Goal: Information Seeking & Learning: Learn about a topic

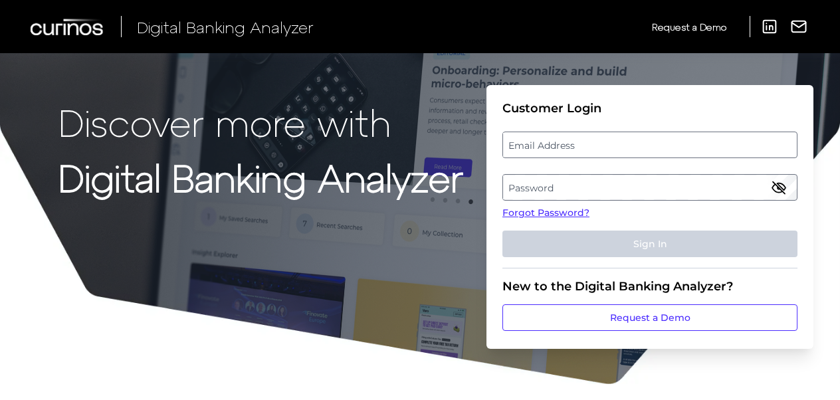
click at [522, 152] on label "Email Address" at bounding box center [649, 145] width 293 height 24
click at [522, 152] on input "email" at bounding box center [649, 145] width 295 height 27
click at [597, 151] on input "Email Address" at bounding box center [649, 145] width 295 height 27
type input "a"
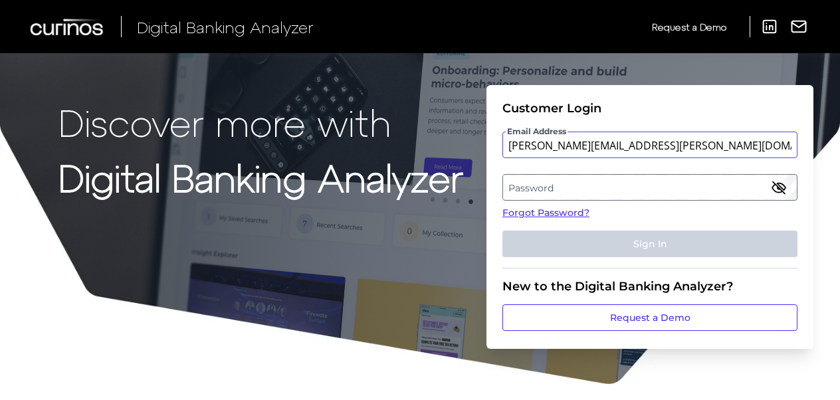
type input "jayshree.patel@santander.co.uk"
click at [531, 185] on label "Password" at bounding box center [649, 187] width 293 height 24
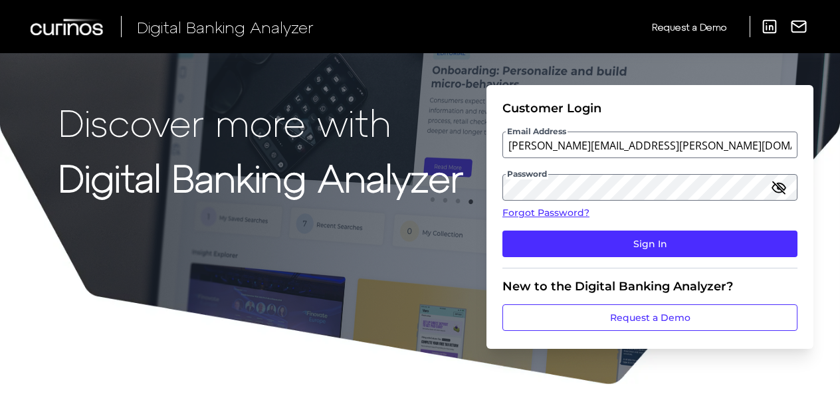
click at [784, 188] on icon "button" at bounding box center [778, 187] width 13 height 9
click at [502, 231] on button "Sign In" at bounding box center [649, 244] width 295 height 27
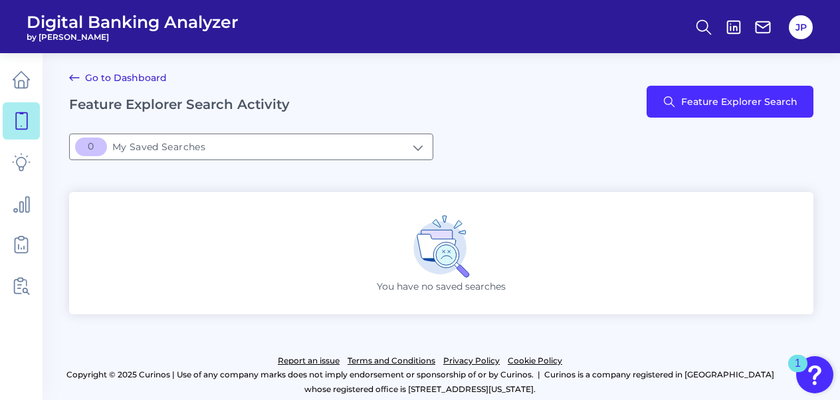
click at [50, 25] on span "Digital Banking Analyzer" at bounding box center [133, 22] width 212 height 20
click at [113, 75] on link "Go to Dashboard" at bounding box center [118, 78] width 98 height 16
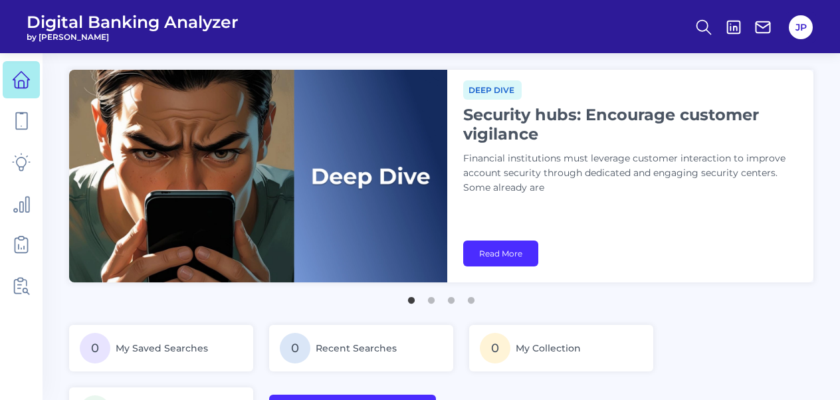
scroll to position [28, 0]
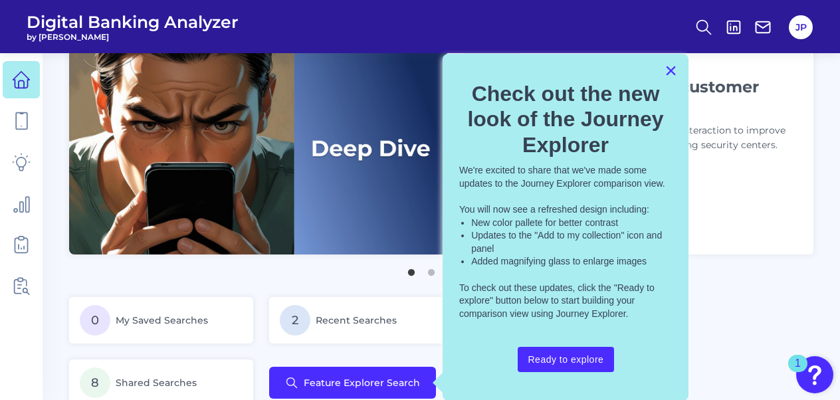
click at [672, 74] on button "×" at bounding box center [671, 70] width 13 height 21
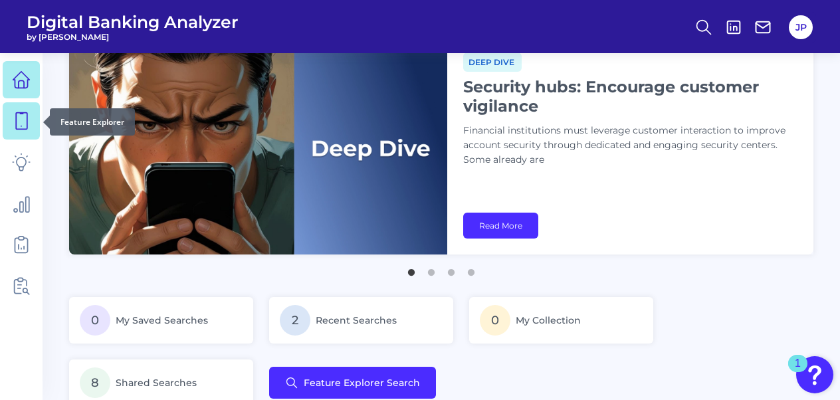
click at [27, 115] on icon at bounding box center [21, 121] width 11 height 17
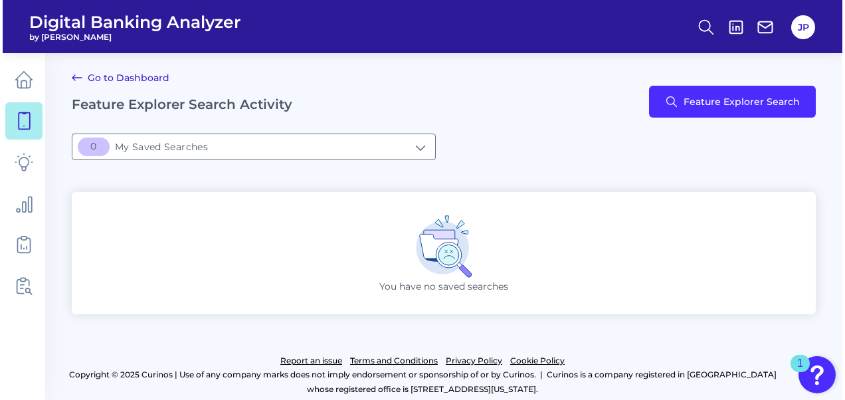
scroll to position [7, 0]
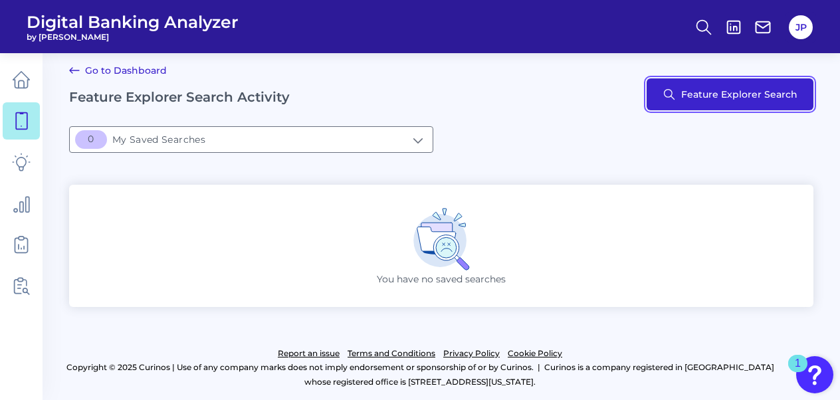
click at [692, 94] on button "Feature Explorer Search" at bounding box center [730, 94] width 167 height 32
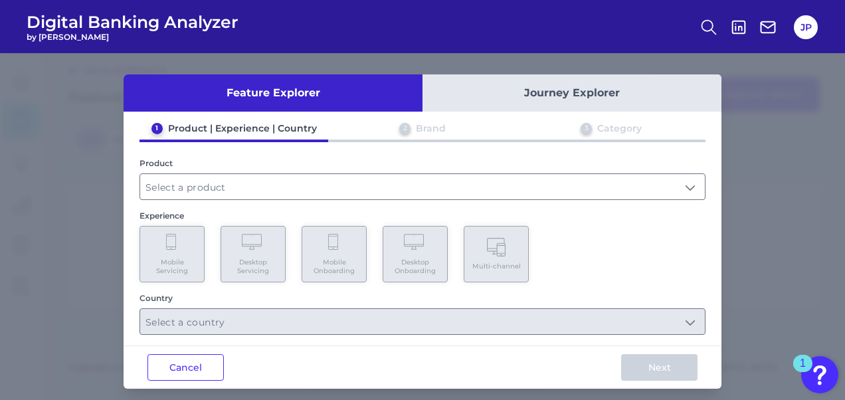
scroll to position [7, 0]
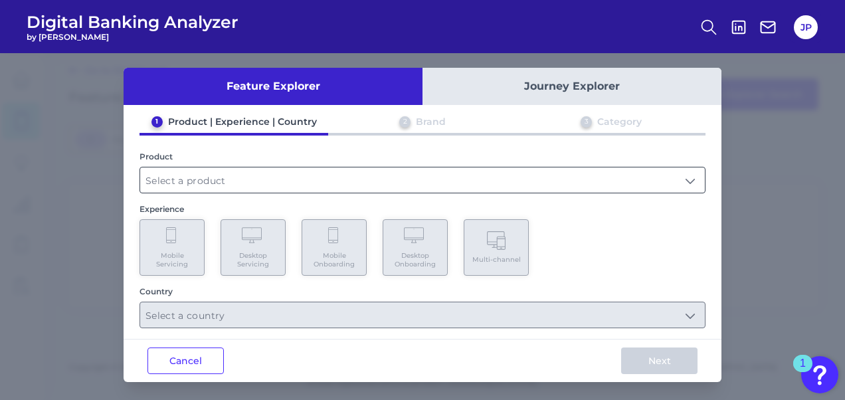
click at [211, 176] on input "text" at bounding box center [422, 179] width 565 height 25
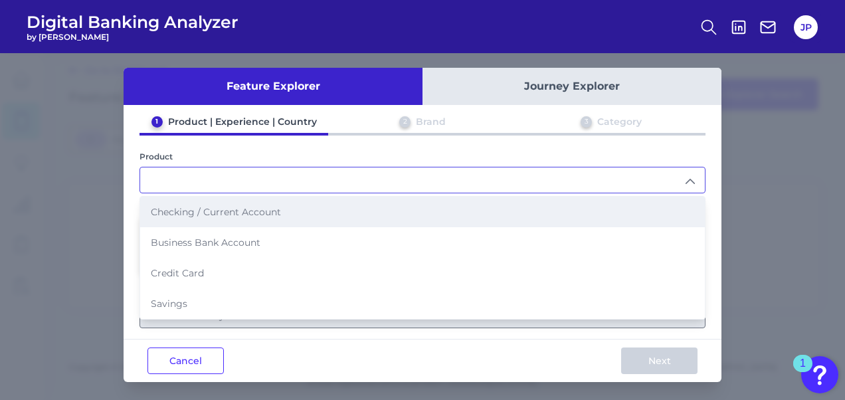
click at [226, 211] on span "Checking / Current Account" at bounding box center [216, 212] width 130 height 12
type input "Checking / Current Account"
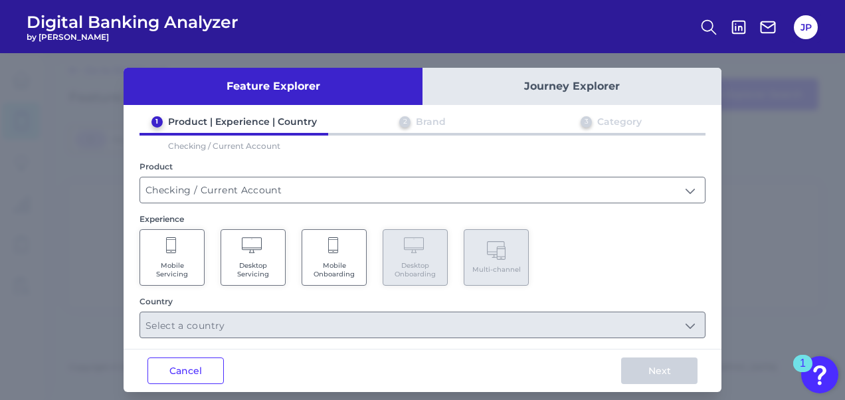
click at [166, 251] on icon at bounding box center [171, 245] width 10 height 16
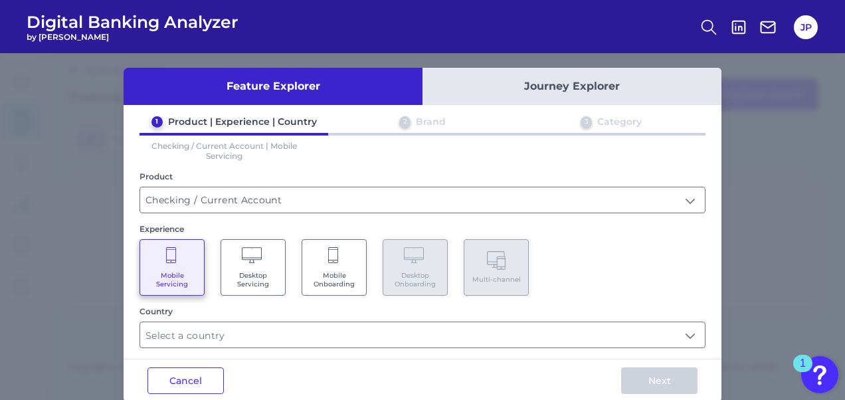
click at [227, 253] on Servicing "Desktop Servicing" at bounding box center [253, 267] width 65 height 56
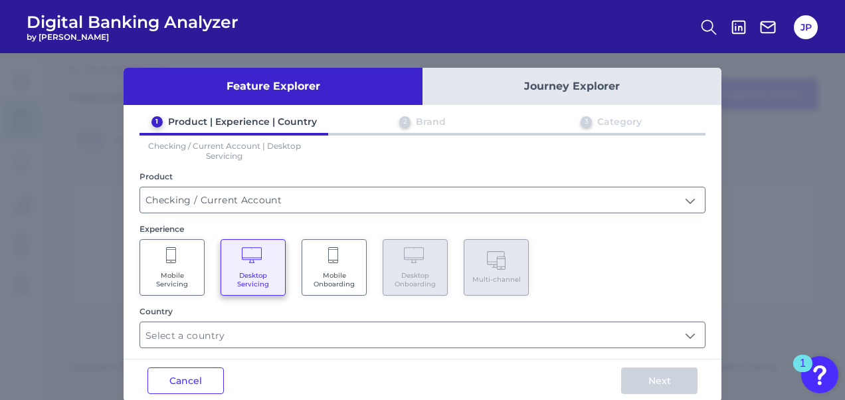
click at [344, 262] on Onboarding "Mobile Onboarding" at bounding box center [334, 267] width 65 height 56
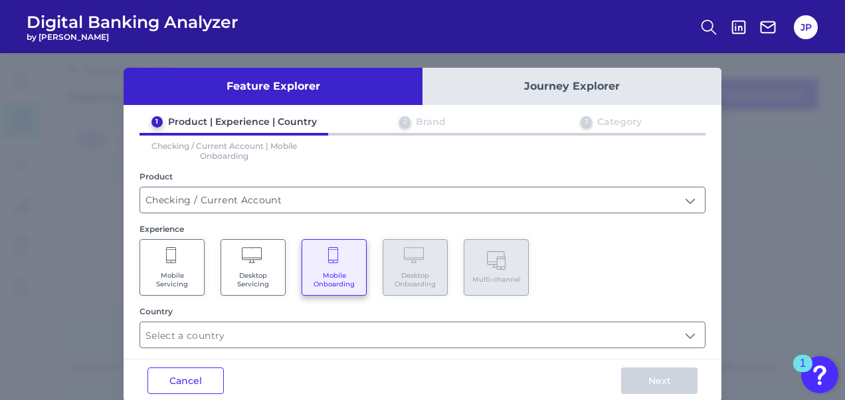
scroll to position [27, 0]
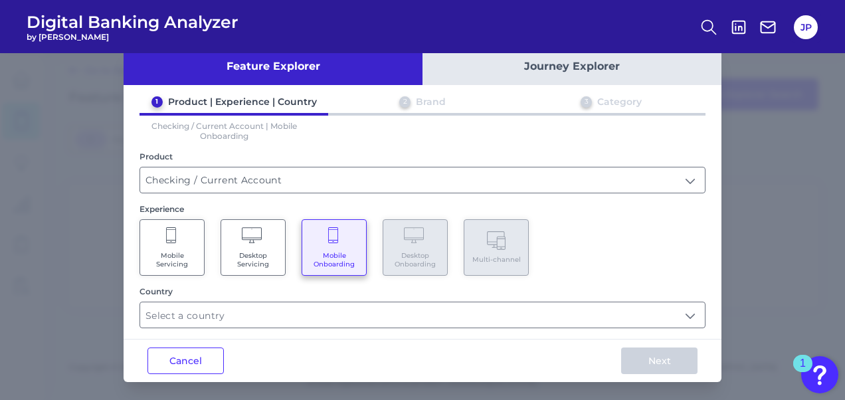
click at [199, 255] on Servicing "Mobile Servicing" at bounding box center [172, 247] width 65 height 56
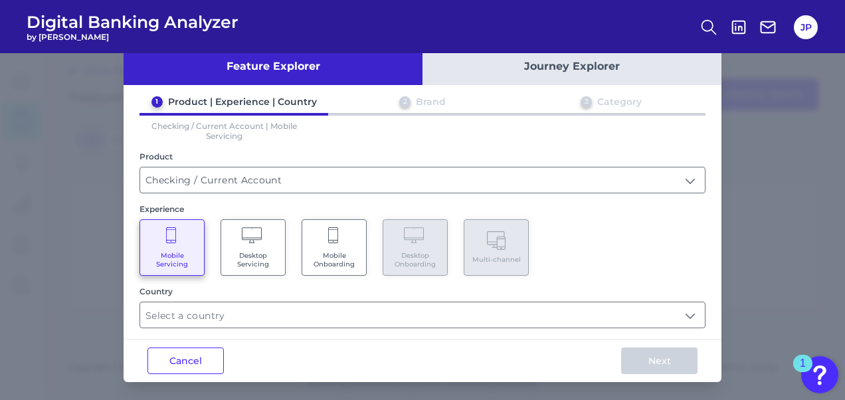
click at [316, 257] on span "Mobile Onboarding" at bounding box center [334, 259] width 51 height 17
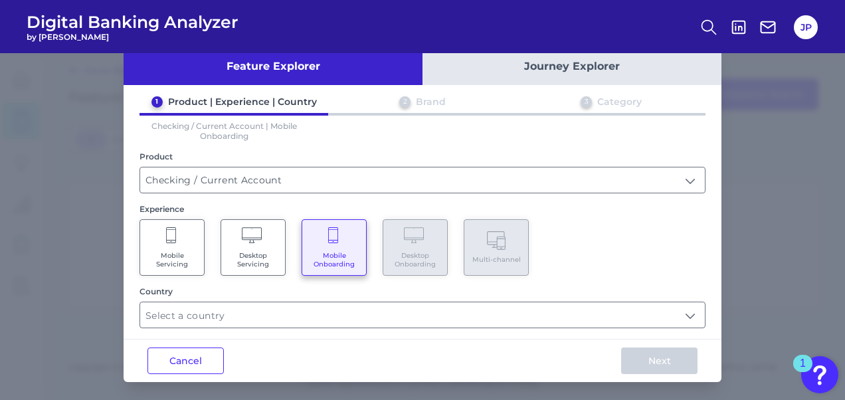
click at [264, 255] on span "Desktop Servicing" at bounding box center [253, 259] width 51 height 17
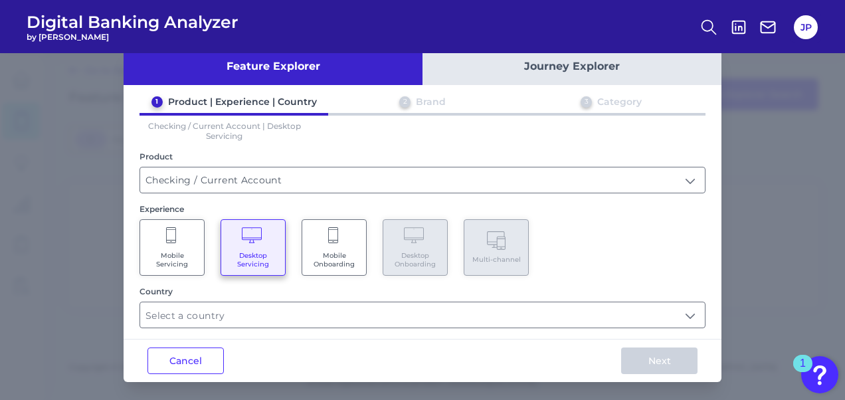
click at [201, 245] on Servicing "Mobile Servicing" at bounding box center [172, 247] width 65 height 56
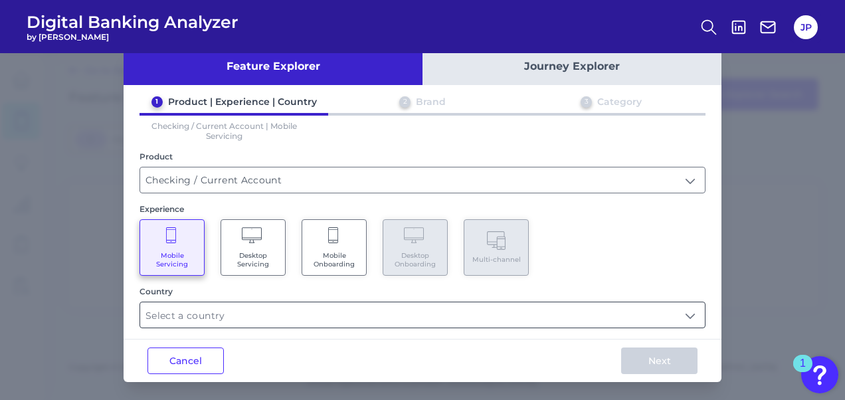
click at [272, 316] on input "text" at bounding box center [422, 314] width 565 height 25
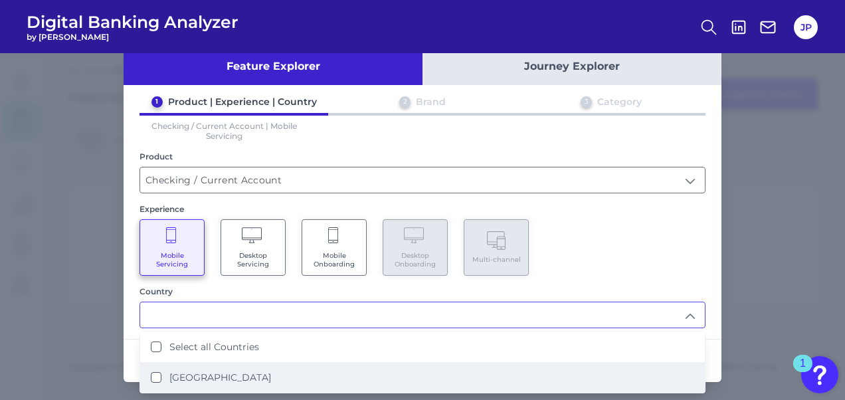
click at [217, 377] on label "[GEOGRAPHIC_DATA]" at bounding box center [220, 377] width 102 height 12
type input "Select all Countries"
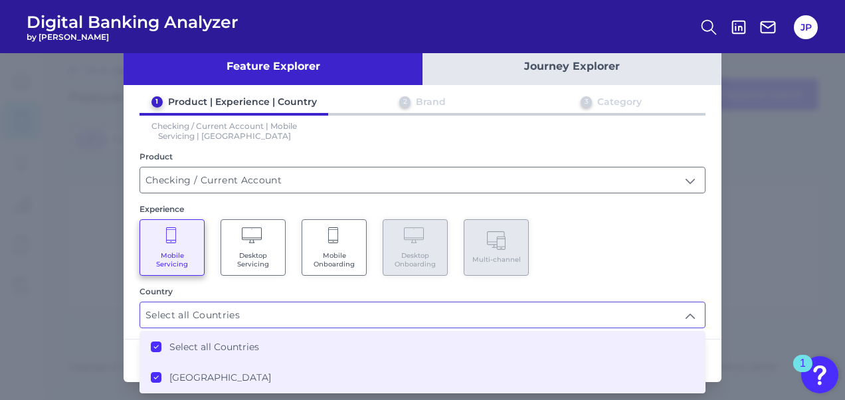
click at [583, 266] on div "Mobile Servicing Desktop Servicing Mobile Onboarding Desktop Onboarding Multi-c…" at bounding box center [423, 247] width 566 height 56
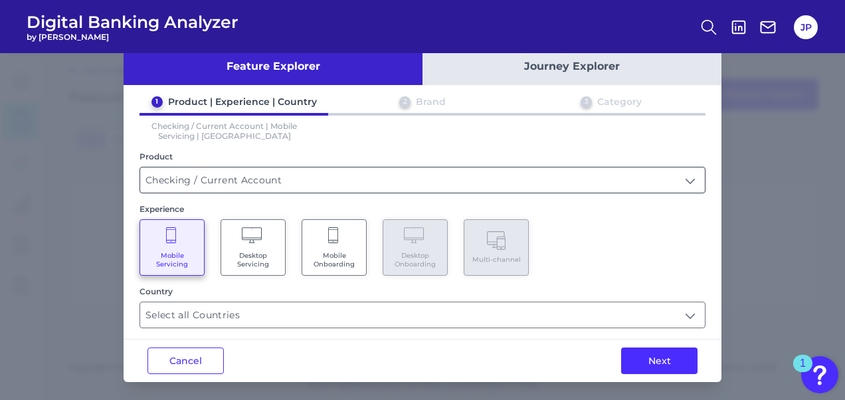
click at [274, 178] on input "Checking / Current Account" at bounding box center [422, 179] width 565 height 25
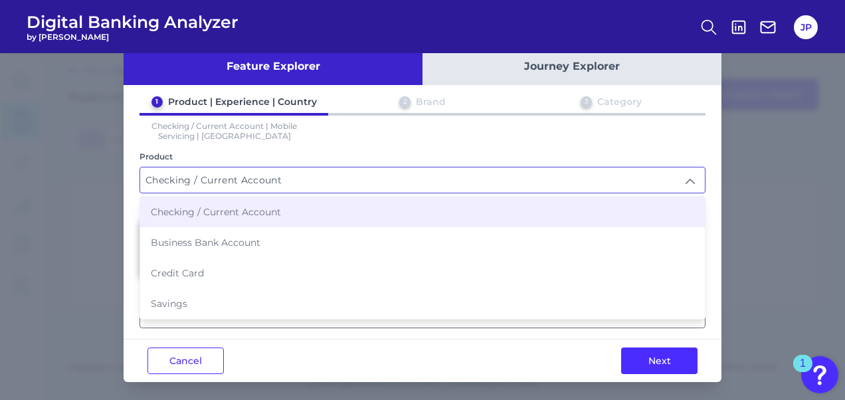
click at [298, 152] on div "Product" at bounding box center [423, 157] width 566 height 10
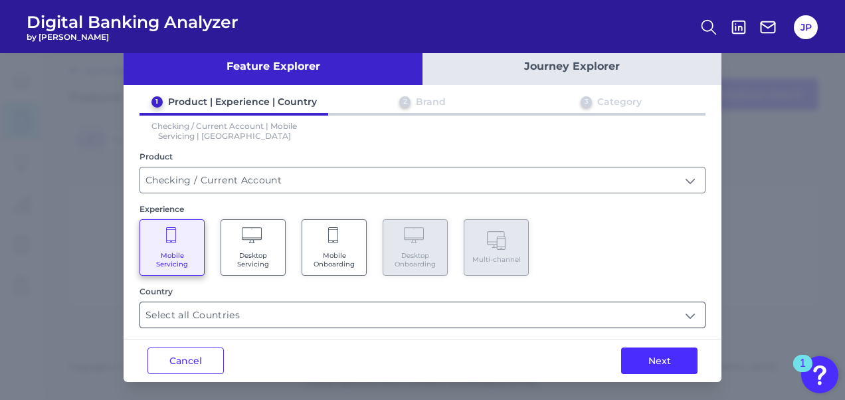
click at [488, 314] on input "Select all Countries" at bounding box center [422, 314] width 565 height 25
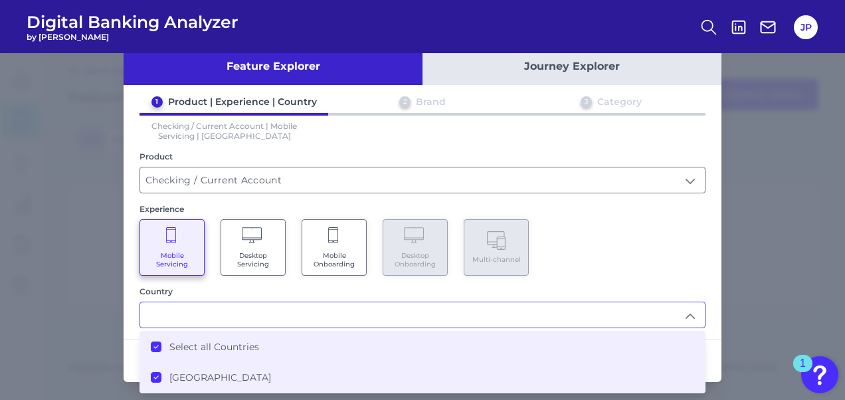
click at [225, 342] on label "Select all Countries" at bounding box center [214, 347] width 90 height 12
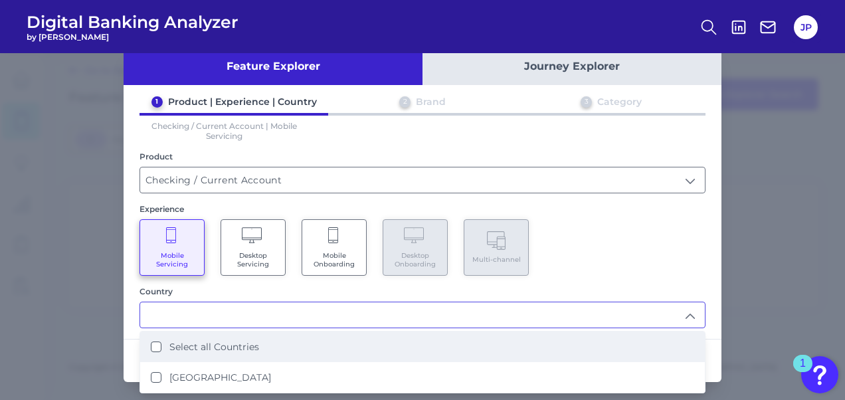
click at [225, 342] on label "Select all Countries" at bounding box center [214, 347] width 90 height 12
type input "Select all Countries"
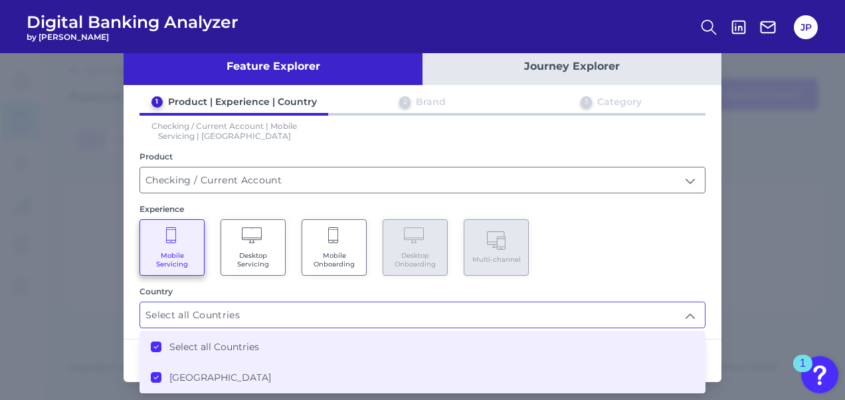
click at [202, 375] on label "[GEOGRAPHIC_DATA]" at bounding box center [220, 377] width 102 height 12
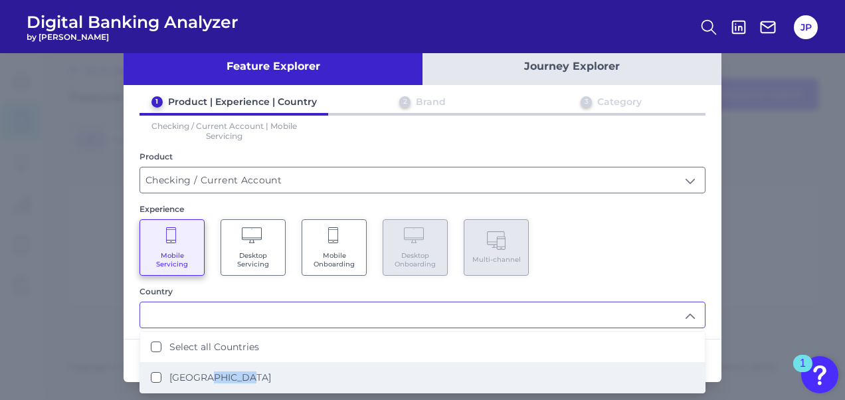
click at [202, 375] on label "[GEOGRAPHIC_DATA]" at bounding box center [220, 377] width 102 height 12
type input "Select all Countries"
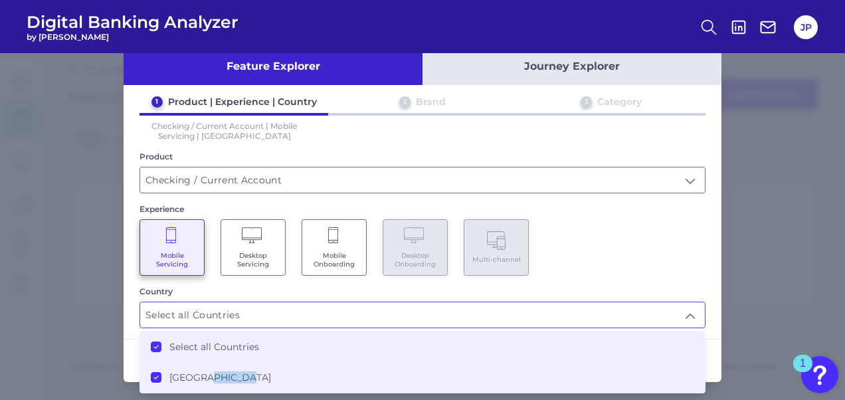
drag, startPoint x: 202, startPoint y: 375, endPoint x: 150, endPoint y: 373, distance: 51.9
click at [153, 374] on icon at bounding box center [156, 377] width 7 height 7
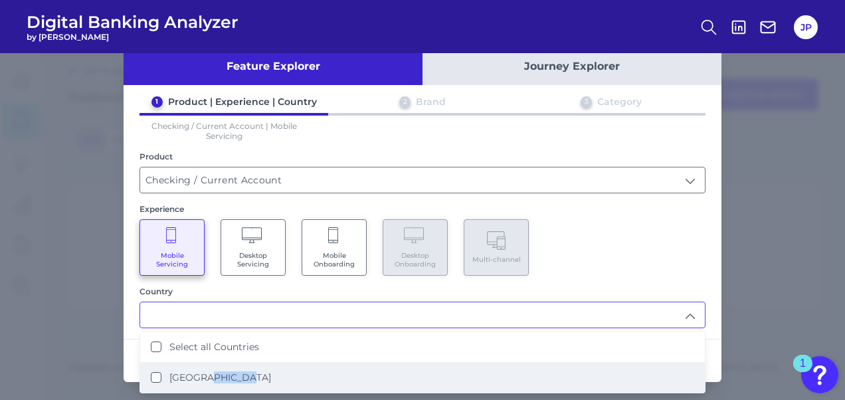
click at [151, 375] on Kingdom "[GEOGRAPHIC_DATA]" at bounding box center [156, 377] width 11 height 11
type input "Select all Countries"
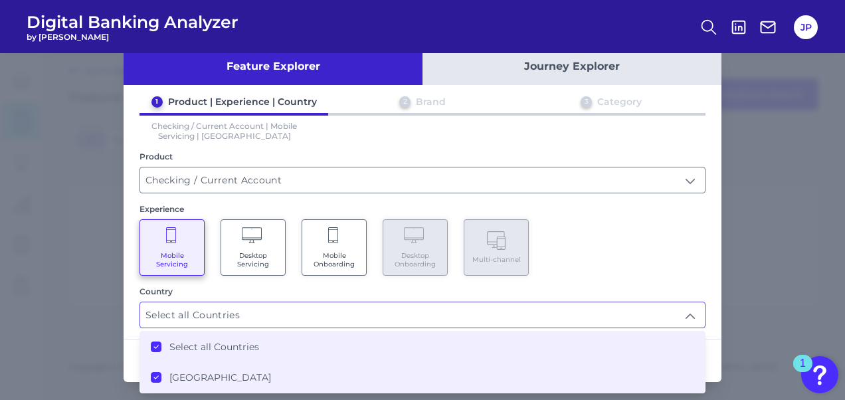
click at [615, 220] on div "Mobile Servicing Desktop Servicing Mobile Onboarding Desktop Onboarding Multi-c…" at bounding box center [423, 247] width 566 height 56
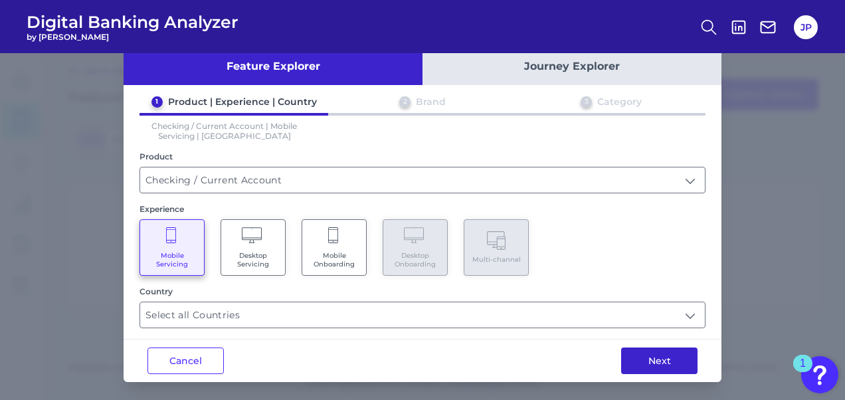
click at [662, 353] on button "Next" at bounding box center [659, 361] width 76 height 27
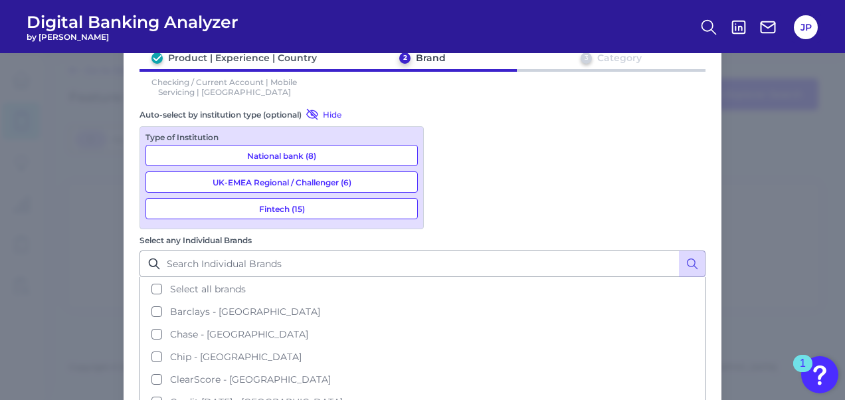
scroll to position [81, 0]
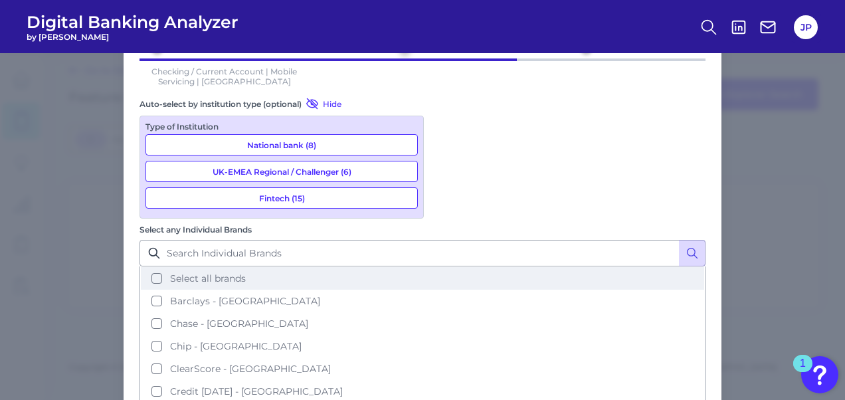
click at [489, 267] on button "Select all brands" at bounding box center [423, 278] width 564 height 23
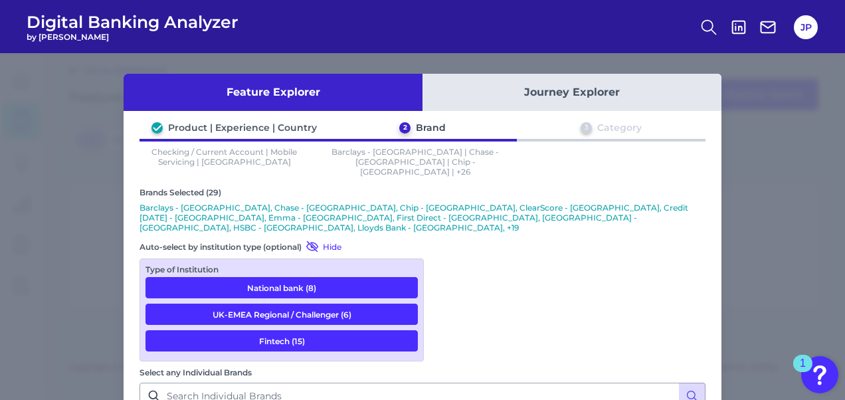
scroll to position [123, 0]
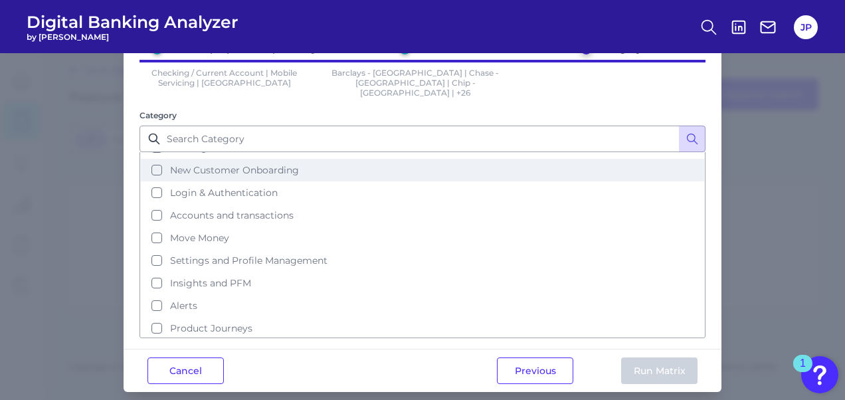
scroll to position [0, 0]
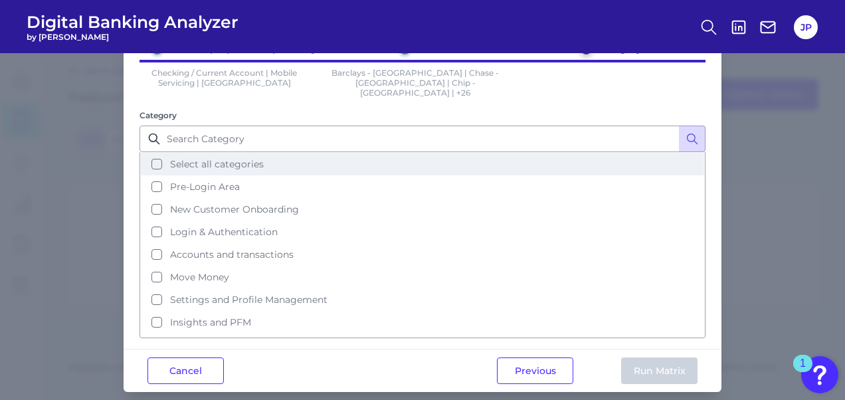
click at [230, 153] on button "Select all categories" at bounding box center [423, 164] width 564 height 23
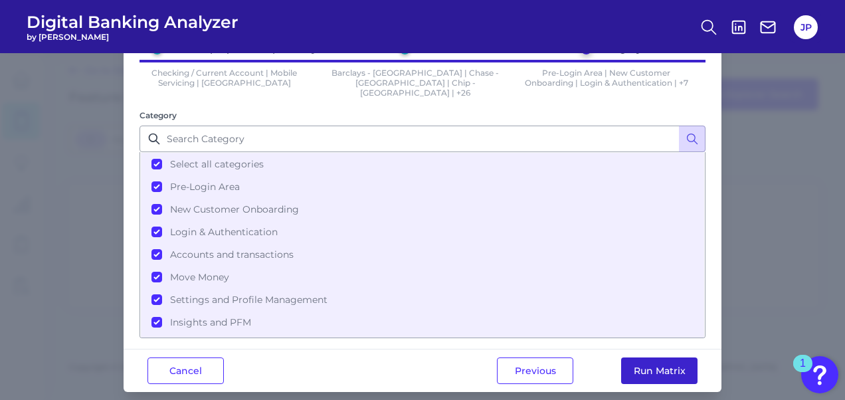
click at [646, 358] on button "Run Matrix" at bounding box center [659, 371] width 76 height 27
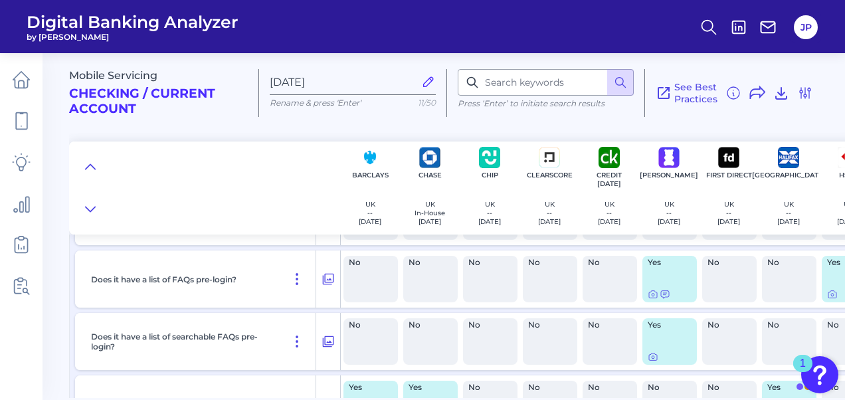
scroll to position [732, 0]
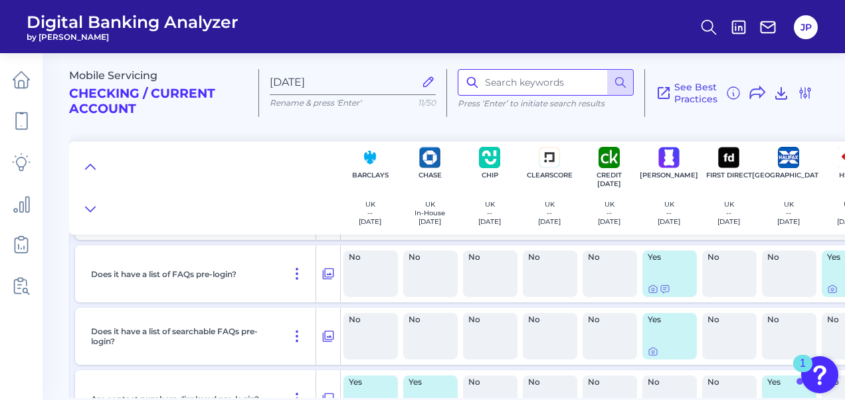
click at [550, 89] on input at bounding box center [546, 82] width 176 height 27
type input "crypto"
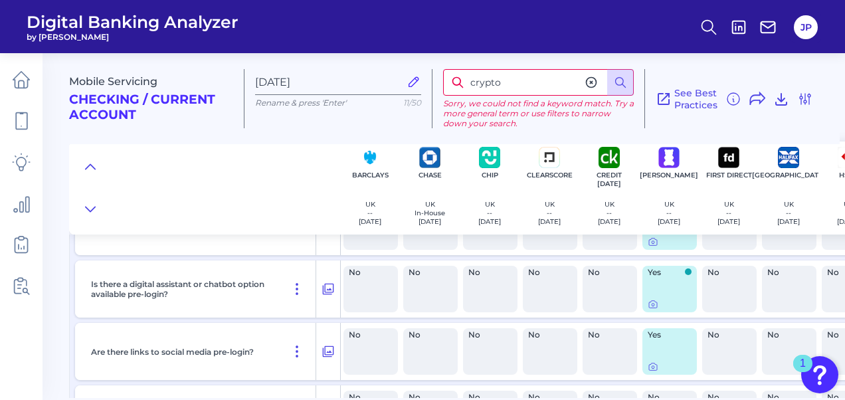
scroll to position [1029, 0]
click at [178, 100] on h2 "Checking / Current Account" at bounding box center [151, 107] width 164 height 31
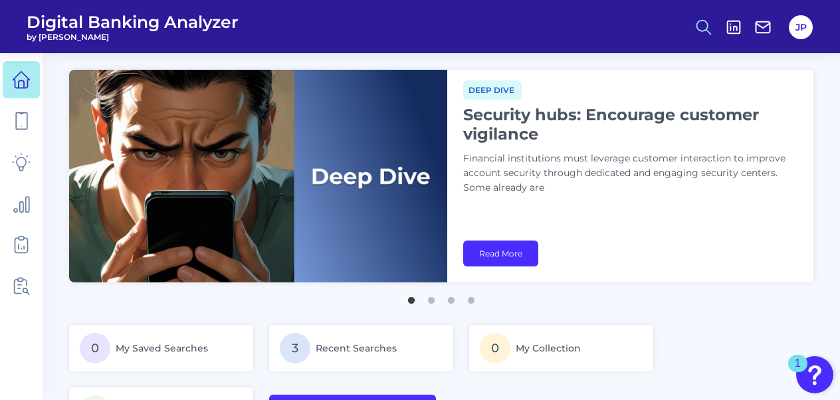
click at [700, 25] on icon at bounding box center [703, 27] width 19 height 19
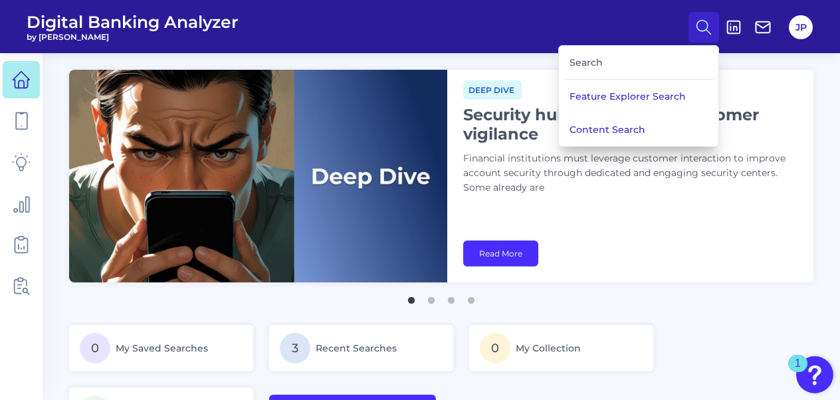
click at [627, 71] on div "Search" at bounding box center [638, 63] width 149 height 34
click at [600, 61] on div "Search" at bounding box center [638, 63] width 149 height 34
click at [612, 125] on button "Content Search" at bounding box center [638, 129] width 159 height 33
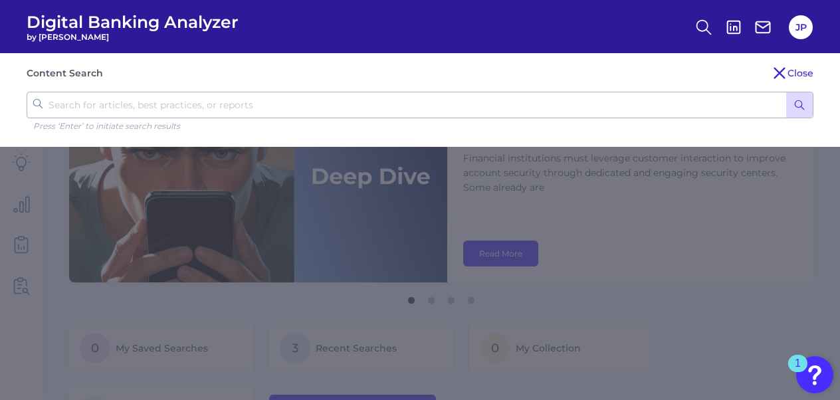
click at [318, 98] on input "text" at bounding box center [420, 105] width 787 height 27
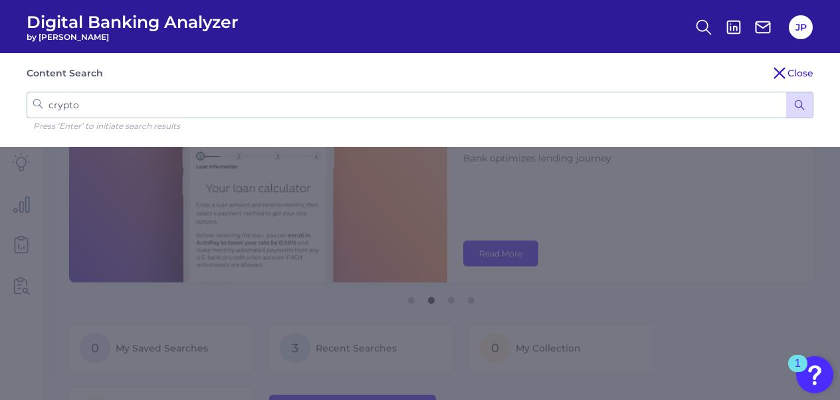
type input "crypto"
click at [786, 92] on button "submit" at bounding box center [799, 104] width 27 height 25
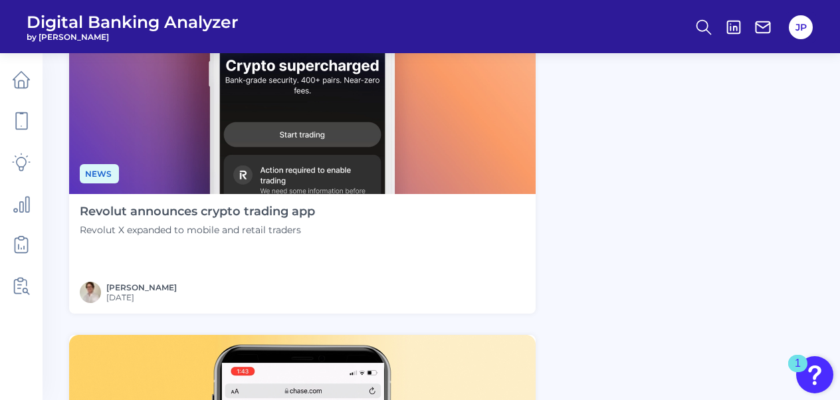
scroll to position [611, 0]
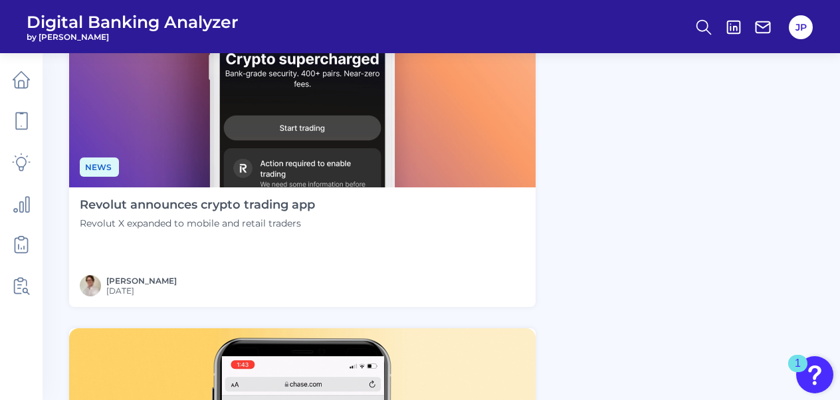
drag, startPoint x: 233, startPoint y: 203, endPoint x: 645, endPoint y: 179, distance: 412.8
click at [324, 144] on img at bounding box center [302, 56] width 467 height 263
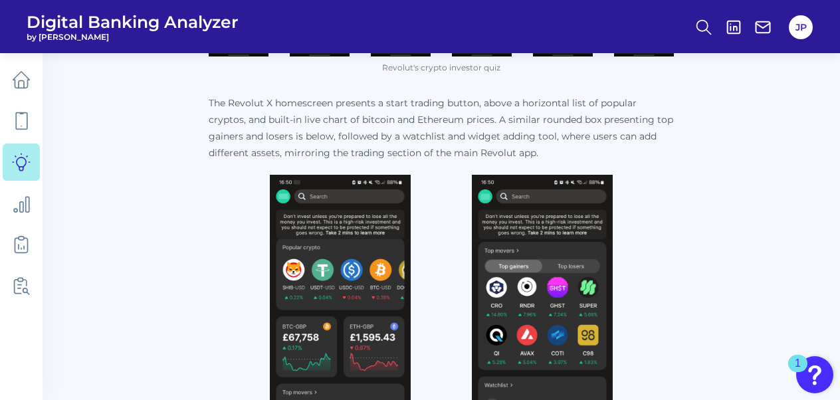
scroll to position [1556, 0]
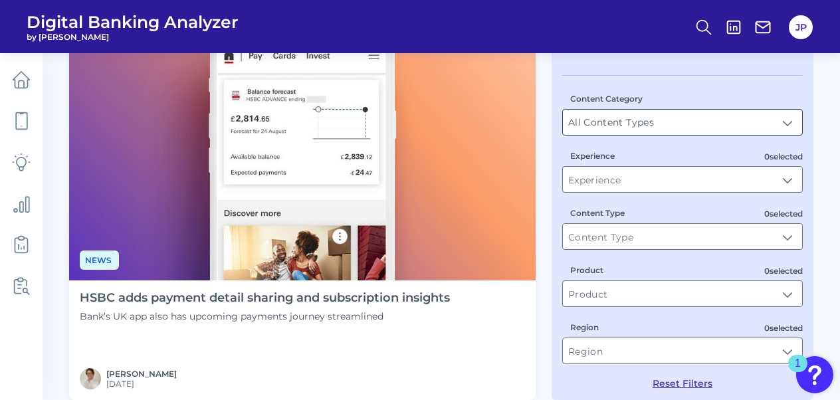
scroll to position [115, 0]
click at [593, 191] on input "Experience" at bounding box center [682, 178] width 239 height 25
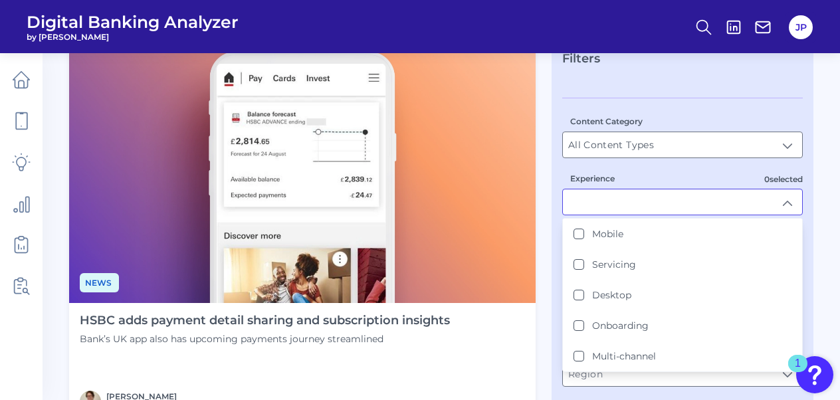
scroll to position [90, 0]
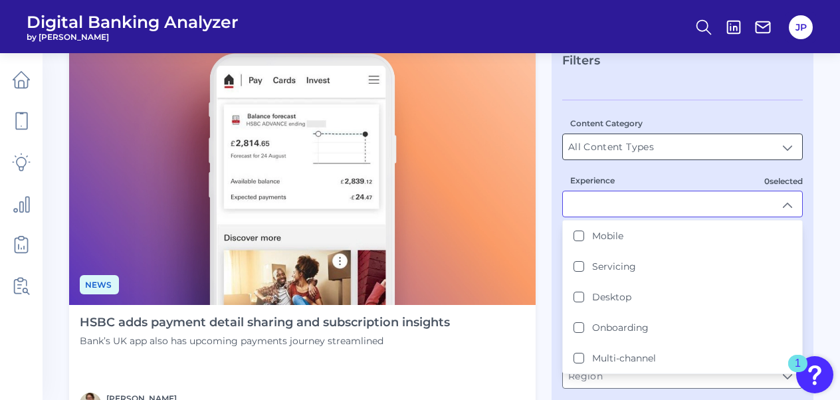
click at [603, 144] on input "All Content Types" at bounding box center [682, 146] width 239 height 25
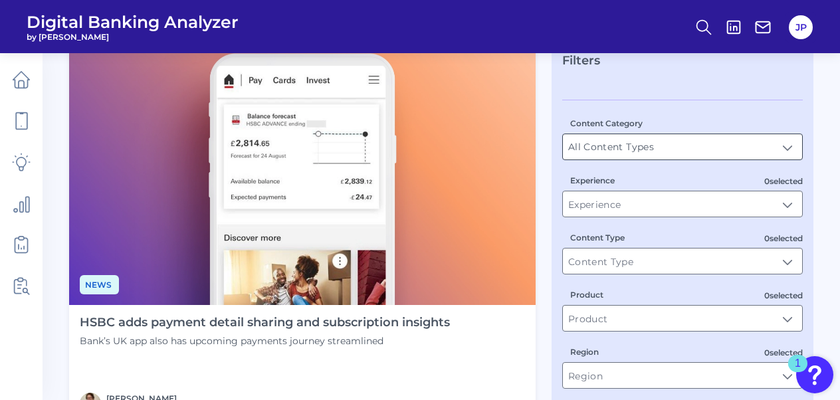
click at [625, 157] on input "All Content Types" at bounding box center [682, 146] width 239 height 25
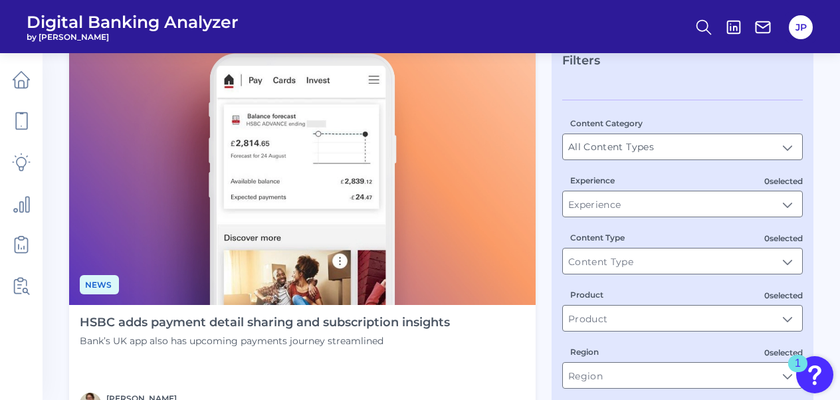
scroll to position [200, 0]
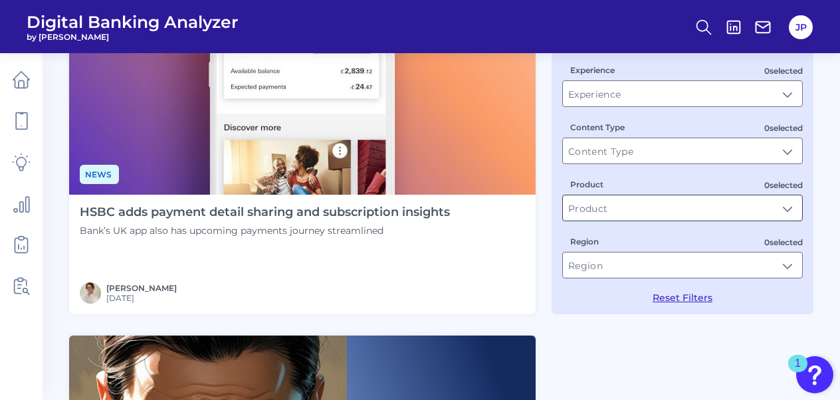
click at [603, 215] on input "Product" at bounding box center [682, 207] width 239 height 25
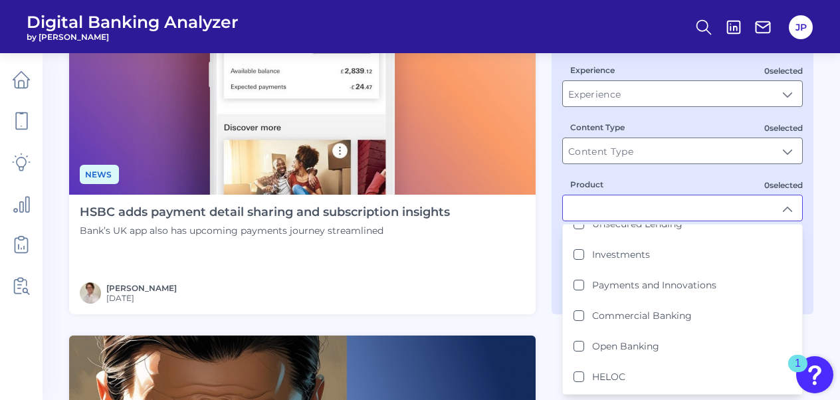
scroll to position [245, 0]
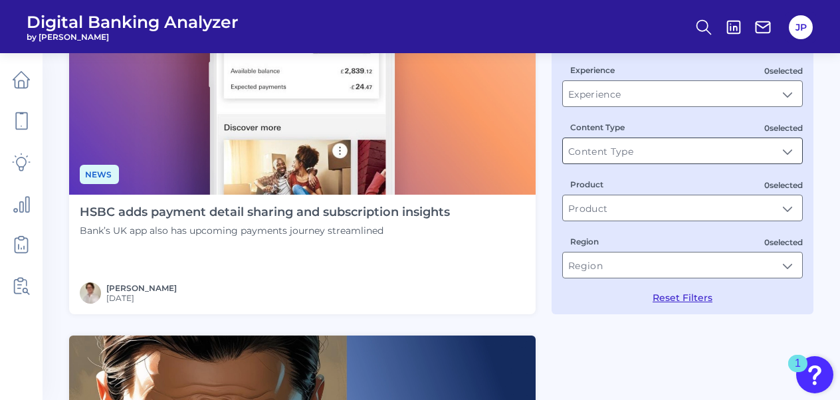
click at [593, 152] on input "Content Type" at bounding box center [682, 150] width 239 height 25
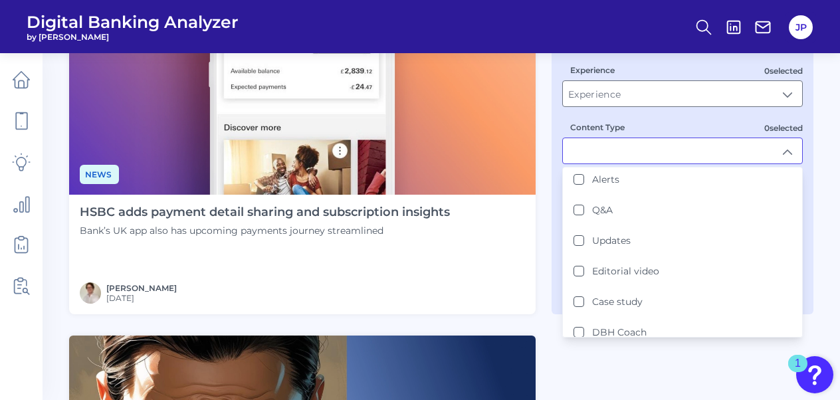
scroll to position [0, 0]
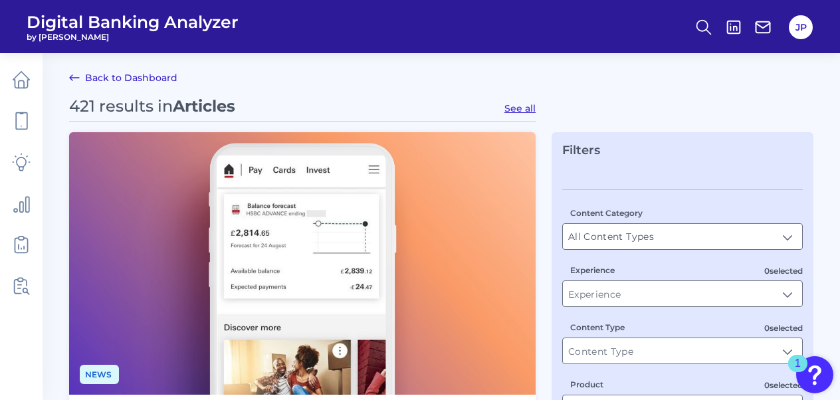
click at [104, 77] on link "Back to Dashboard" at bounding box center [123, 78] width 108 height 16
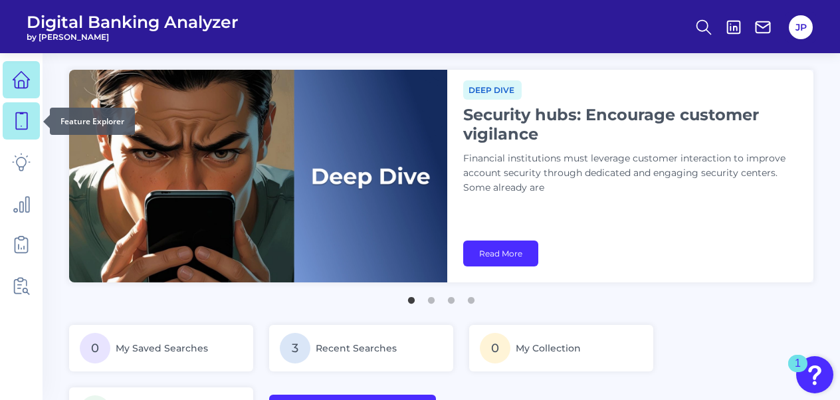
click at [21, 121] on icon at bounding box center [21, 121] width 19 height 19
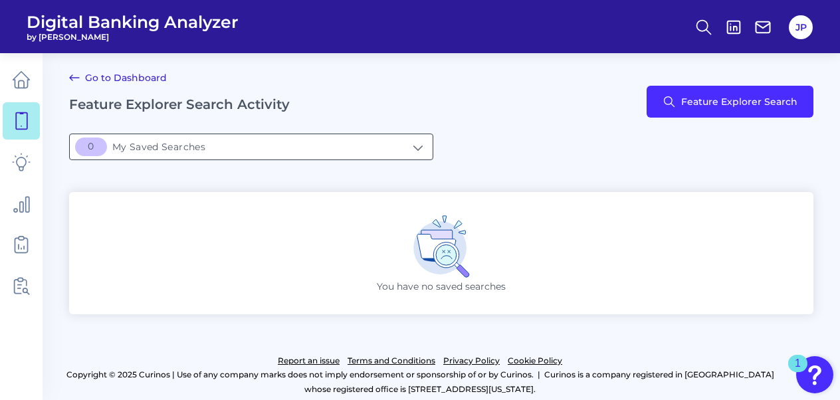
drag, startPoint x: 242, startPoint y: 146, endPoint x: 243, endPoint y: 137, distance: 9.4
click at [242, 146] on input "[object Object]My Saved Searches" at bounding box center [251, 146] width 363 height 25
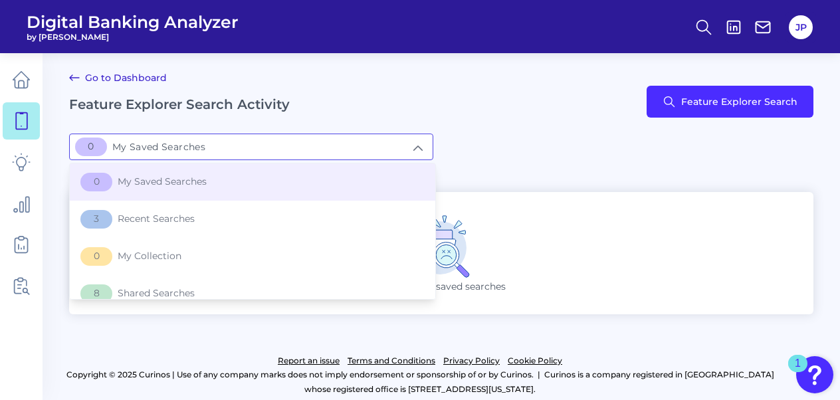
click at [631, 140] on div "[object Object]My Saved Searches 0 My Saved Searches 0 My Saved Searches 3 Rece…" at bounding box center [441, 147] width 744 height 27
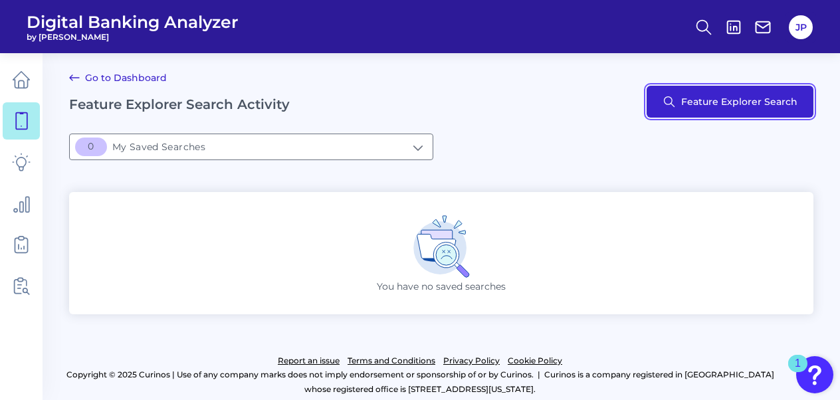
click at [674, 104] on button "Feature Explorer Search" at bounding box center [730, 102] width 167 height 32
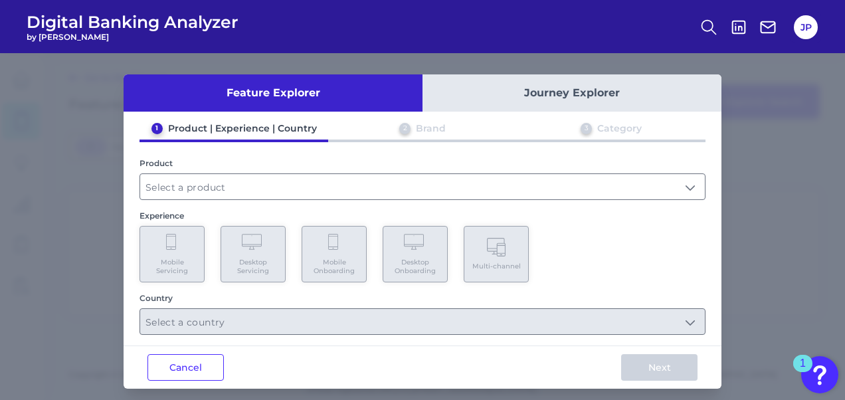
scroll to position [7, 0]
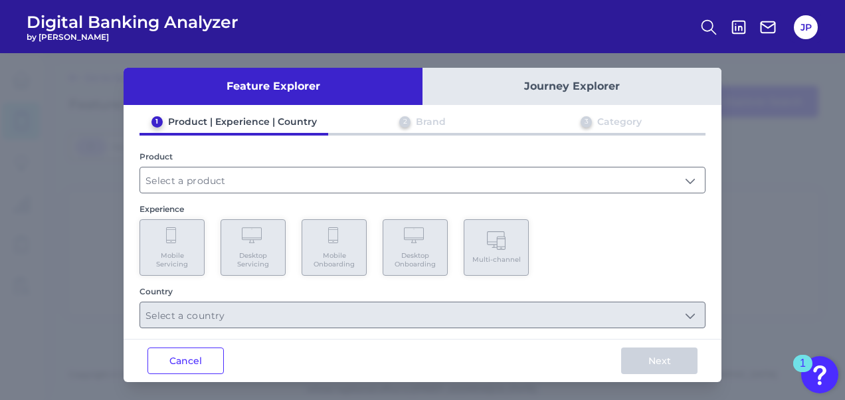
click at [497, 88] on button "Journey Explorer" at bounding box center [572, 86] width 299 height 37
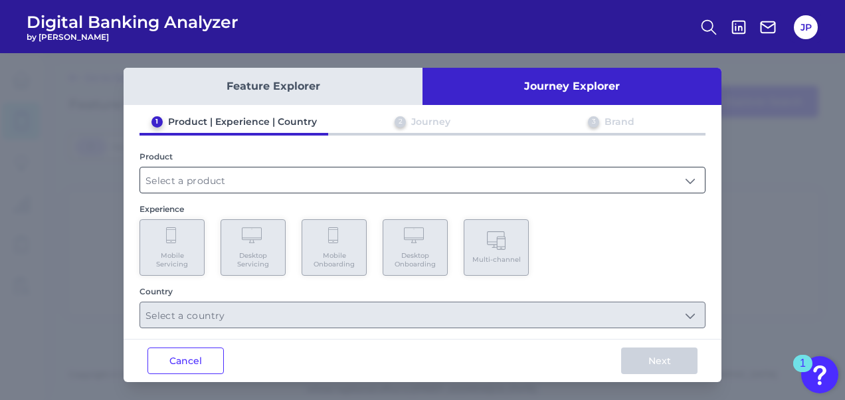
click at [246, 185] on input "text" at bounding box center [422, 179] width 565 height 25
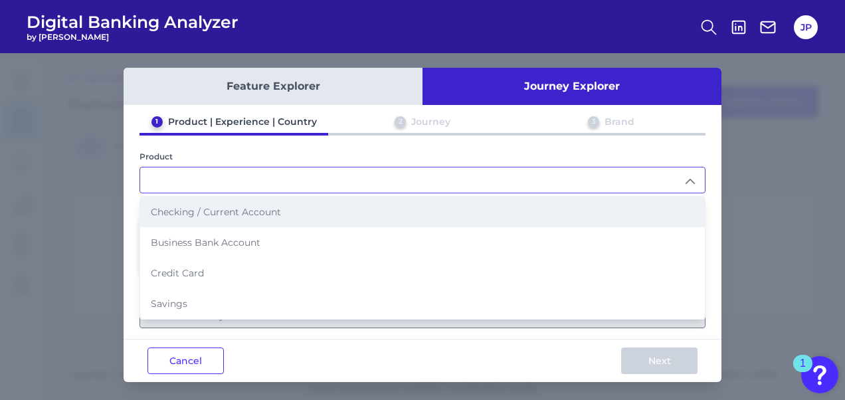
click at [210, 211] on span "Checking / Current Account" at bounding box center [216, 212] width 130 height 12
type input "Checking / Current Account"
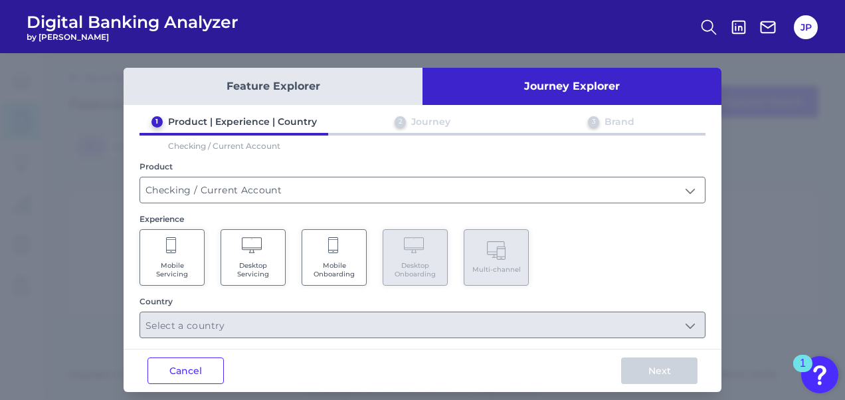
click at [186, 247] on Servicing "Mobile Servicing" at bounding box center [172, 257] width 65 height 56
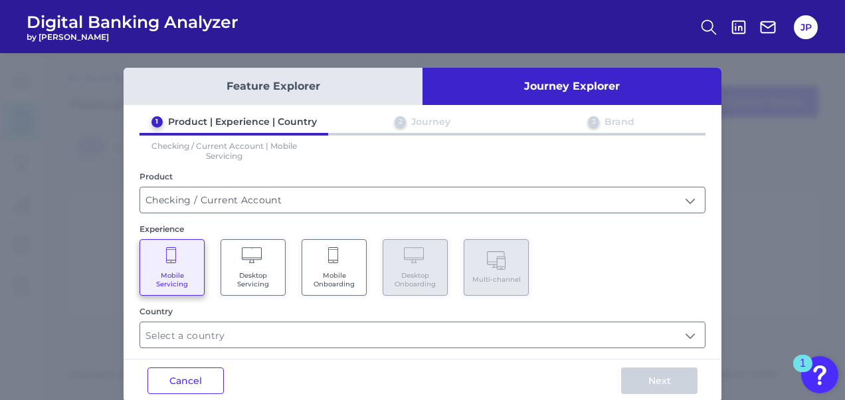
click at [308, 250] on Onboarding "Mobile Onboarding" at bounding box center [334, 267] width 65 height 56
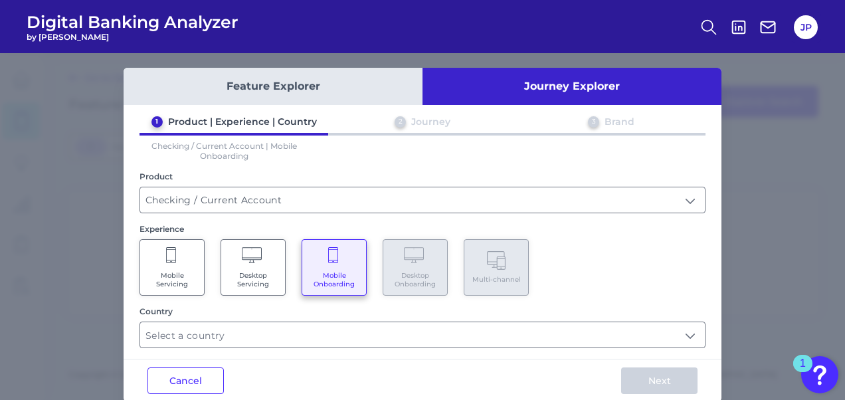
click at [264, 268] on Servicing "Desktop Servicing" at bounding box center [253, 267] width 65 height 56
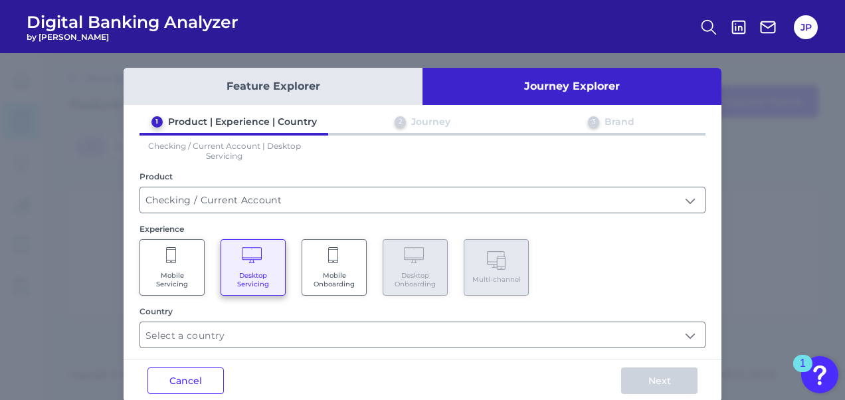
click at [159, 271] on span "Mobile Servicing" at bounding box center [172, 279] width 51 height 17
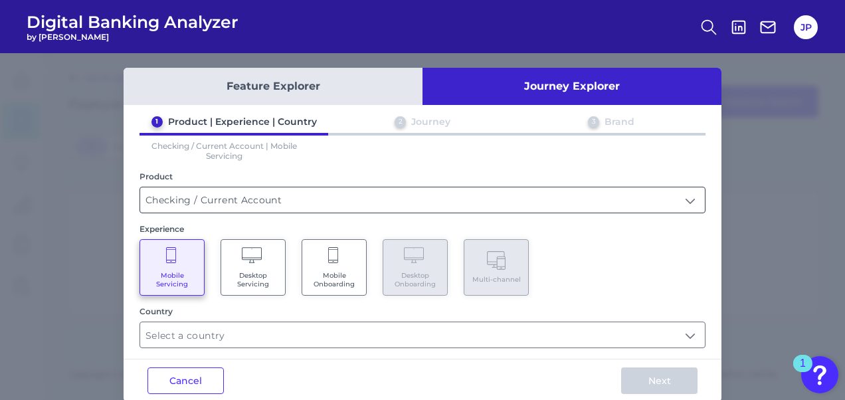
click at [257, 197] on input "Checking / Current Account" at bounding box center [422, 199] width 565 height 25
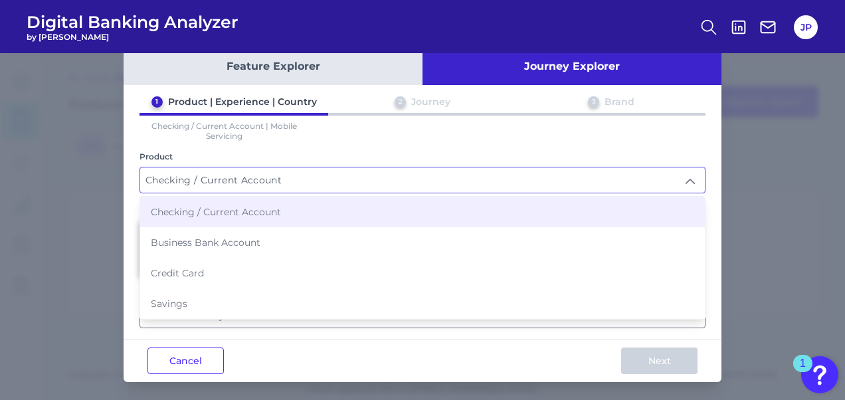
scroll to position [21, 0]
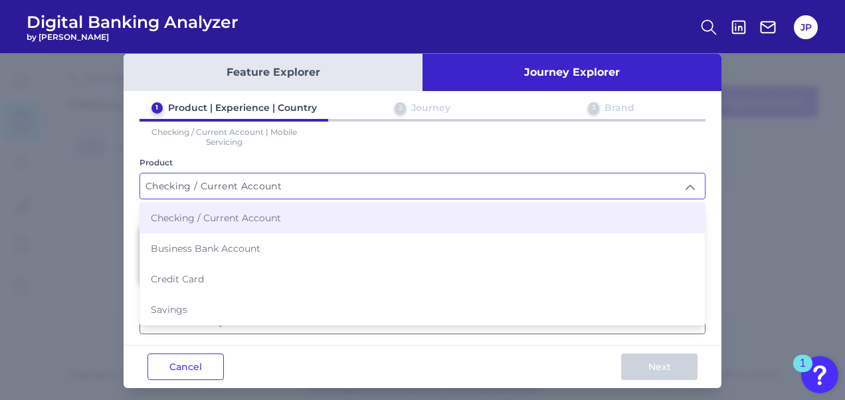
click at [254, 187] on input "Checking / Current Account" at bounding box center [422, 185] width 565 height 25
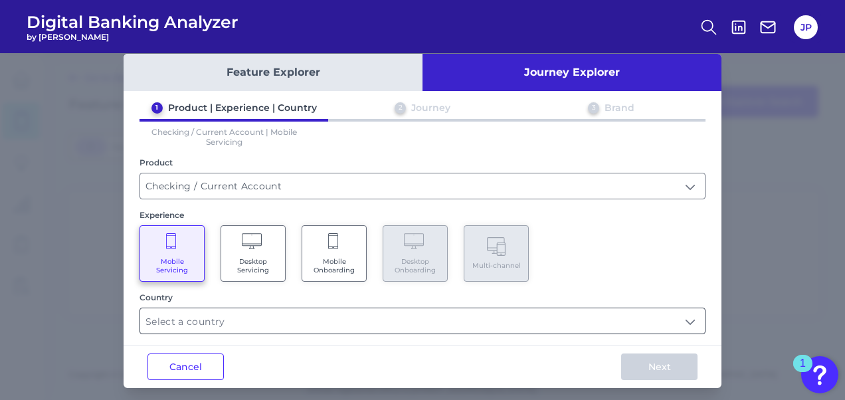
click at [262, 318] on input "text" at bounding box center [422, 320] width 565 height 25
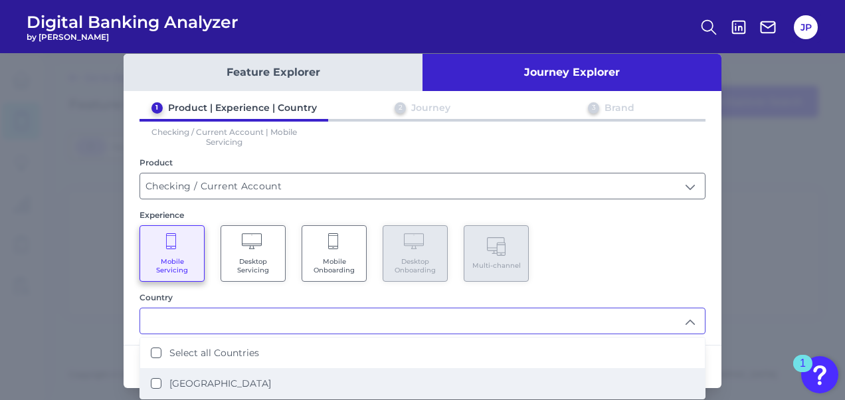
click at [223, 384] on label "[GEOGRAPHIC_DATA]" at bounding box center [220, 383] width 102 height 12
type input "Select all Countries"
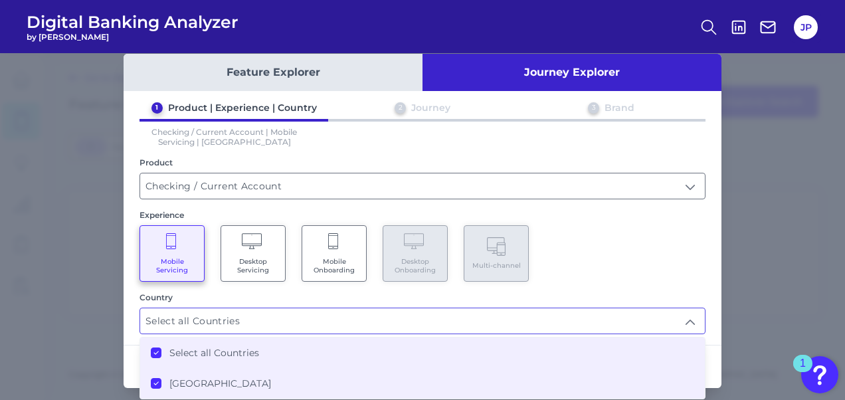
scroll to position [0, 0]
click at [650, 289] on div "1 Product | Experience | Country 2 Journey 3 Brand Checking / Current Account |…" at bounding box center [423, 218] width 598 height 233
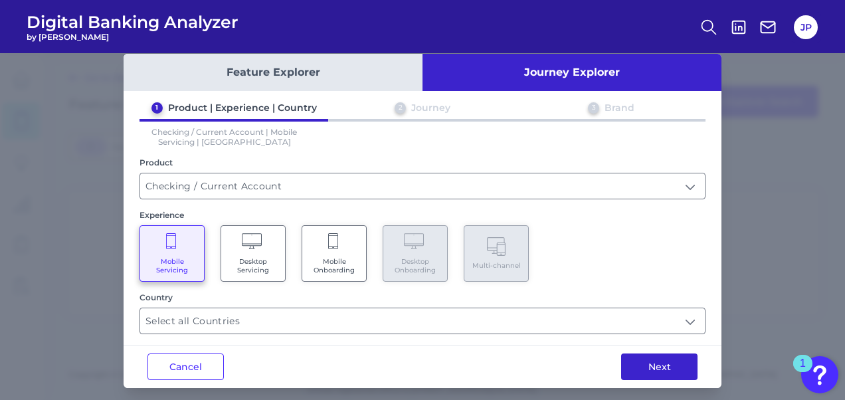
click at [671, 358] on button "Next" at bounding box center [659, 367] width 76 height 27
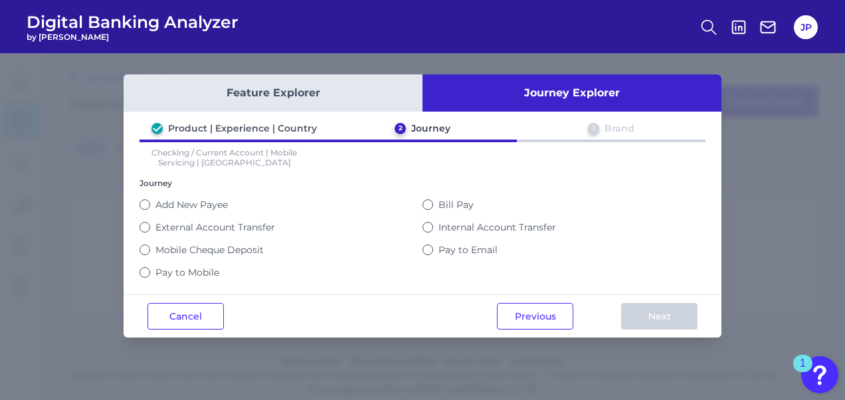
click at [206, 200] on label "Add New Payee" at bounding box center [192, 205] width 72 height 12
click at [150, 200] on button "Add New Payee" at bounding box center [145, 204] width 11 height 11
click at [207, 216] on div "External Account Transfer" at bounding box center [281, 227] width 283 height 23
click at [206, 228] on label "External Account Transfer" at bounding box center [216, 227] width 120 height 12
click at [150, 228] on button "External Account Transfer" at bounding box center [145, 227] width 11 height 11
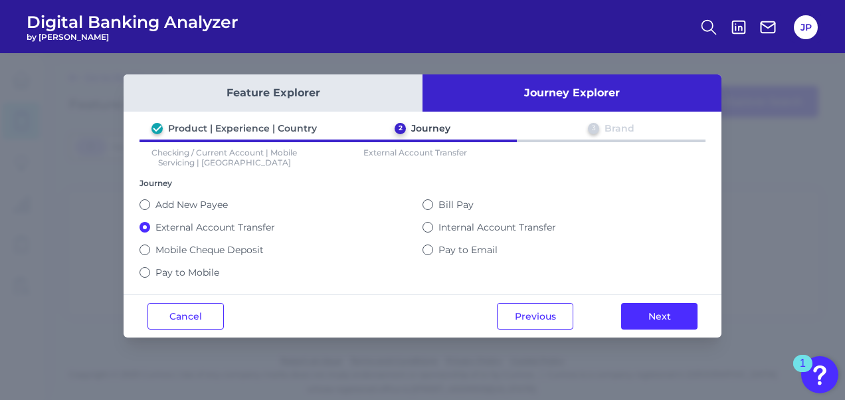
click at [204, 239] on div "Mobile Cheque Deposit" at bounding box center [281, 250] width 283 height 23
click at [207, 261] on div "Pay to Mobile" at bounding box center [281, 272] width 283 height 23
click at [201, 282] on div "Feature Explorer Journey Explorer Product | Experience | Country 2 Journey 3 Br…" at bounding box center [423, 205] width 598 height 263
click at [190, 266] on label "Pay to Mobile" at bounding box center [188, 272] width 64 height 12
click at [150, 267] on button "Pay to Mobile" at bounding box center [145, 272] width 11 height 11
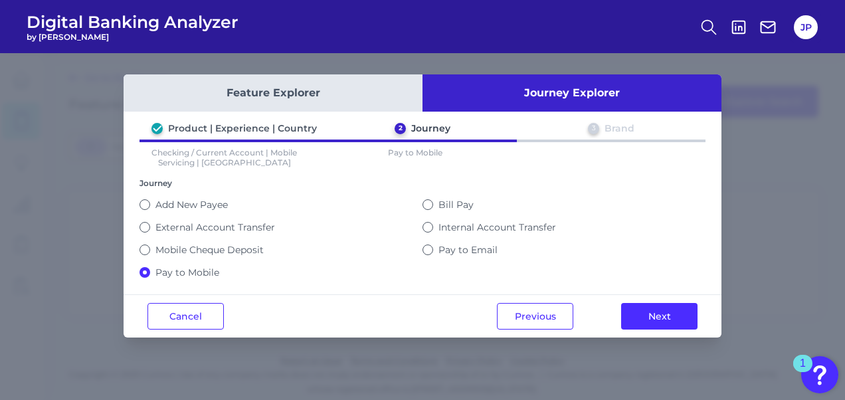
click at [183, 249] on label "Mobile Cheque Deposit" at bounding box center [210, 250] width 108 height 12
click at [150, 249] on button "Mobile Cheque Deposit" at bounding box center [145, 250] width 11 height 11
click at [475, 244] on label "Pay to Email" at bounding box center [468, 250] width 59 height 12
click at [433, 245] on button "Pay to Email" at bounding box center [428, 250] width 11 height 11
click at [469, 223] on label "Internal Account Transfer" at bounding box center [498, 227] width 118 height 12
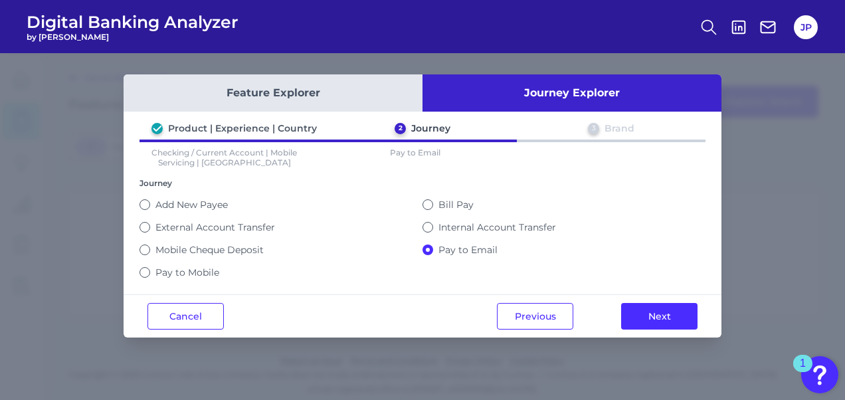
click at [433, 223] on button "Internal Account Transfer" at bounding box center [428, 227] width 11 height 11
click at [453, 212] on div "Bill Pay" at bounding box center [564, 204] width 283 height 23
click at [447, 201] on label "Bill Pay" at bounding box center [456, 205] width 35 height 12
click at [433, 201] on button "Bill Pay" at bounding box center [428, 204] width 11 height 11
click at [163, 312] on button "Cancel" at bounding box center [186, 316] width 76 height 27
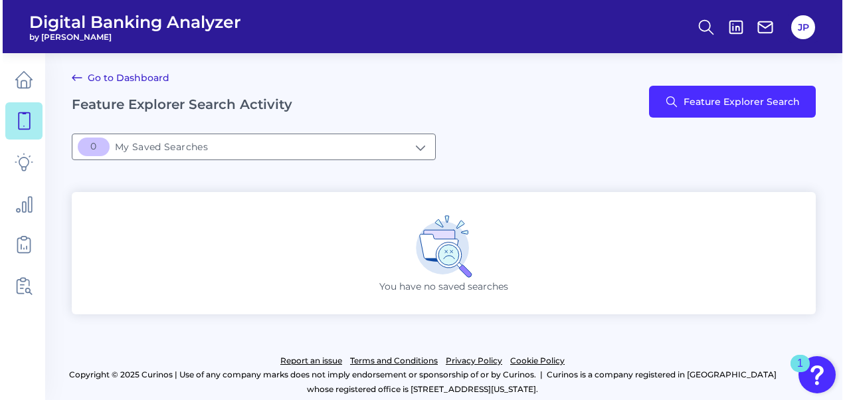
scroll to position [7, 0]
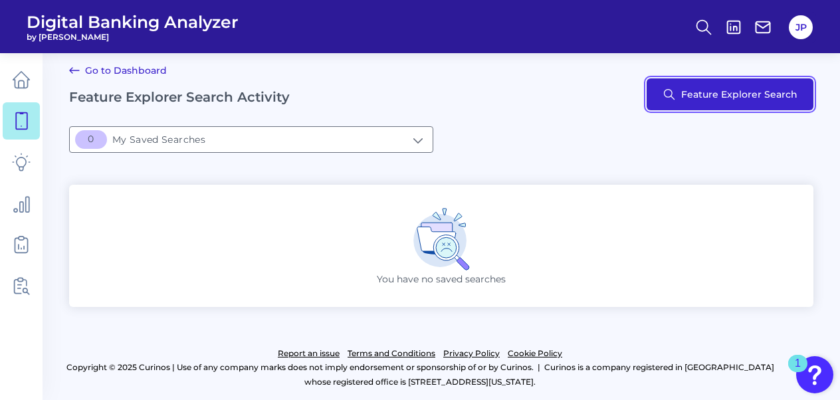
click at [680, 94] on button "Feature Explorer Search" at bounding box center [730, 94] width 167 height 32
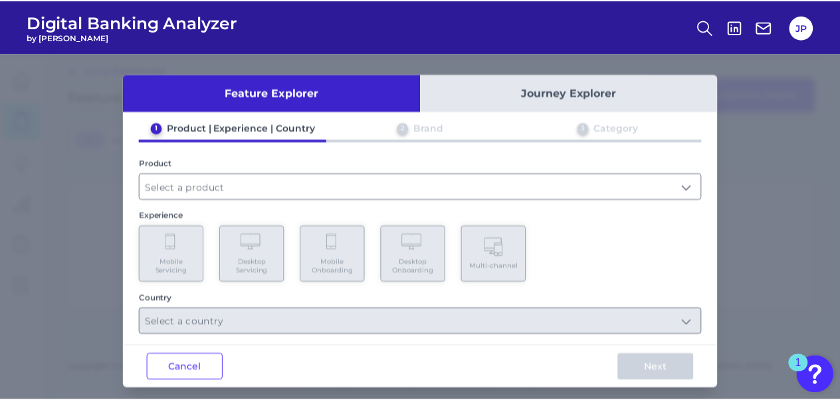
scroll to position [7, 0]
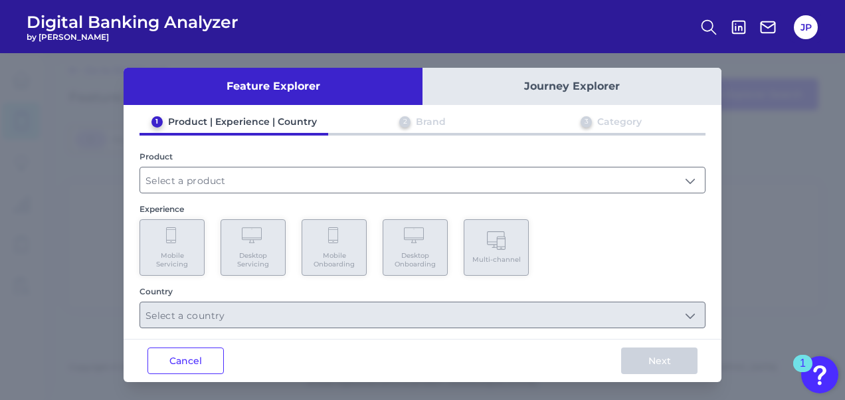
click at [412, 158] on div "Product" at bounding box center [423, 157] width 566 height 10
click at [436, 183] on input "text" at bounding box center [422, 179] width 565 height 25
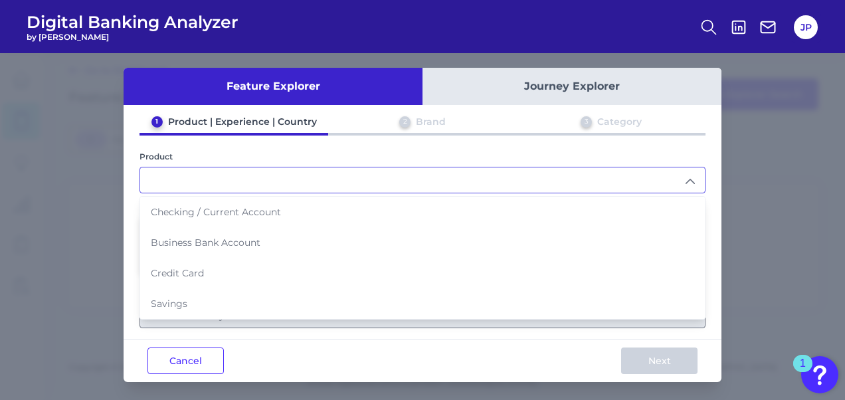
click at [377, 142] on div "1 Product | Experience | Country 2 Brand 3 Category Product Checking / Current …" at bounding box center [423, 222] width 598 height 213
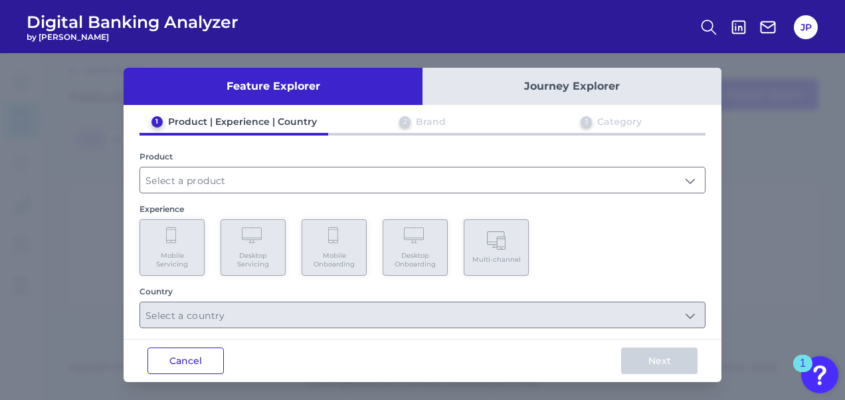
click at [163, 359] on button "Cancel" at bounding box center [186, 361] width 76 height 27
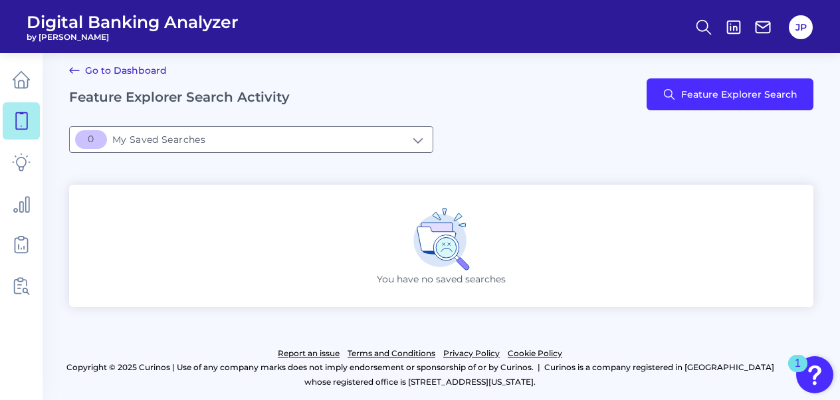
click at [536, 108] on div "Go to Dashboard Feature Explorer Search Activity Feature Explorer Search" at bounding box center [441, 94] width 744 height 64
click at [534, 109] on div "Go to Dashboard Feature Explorer Search Activity Feature Explorer Search" at bounding box center [441, 94] width 744 height 64
click at [533, 109] on div "Go to Dashboard Feature Explorer Search Activity Feature Explorer Search" at bounding box center [441, 94] width 744 height 64
click at [532, 110] on div "Go to Dashboard Feature Explorer Search Activity Feature Explorer Search" at bounding box center [441, 94] width 744 height 64
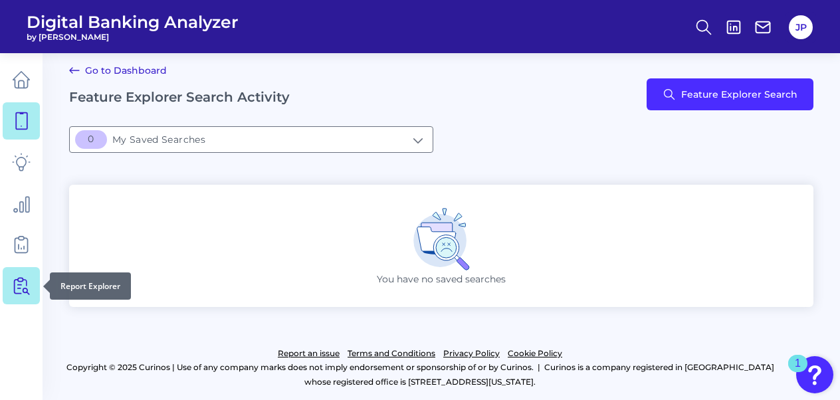
click at [31, 286] on link at bounding box center [21, 285] width 37 height 37
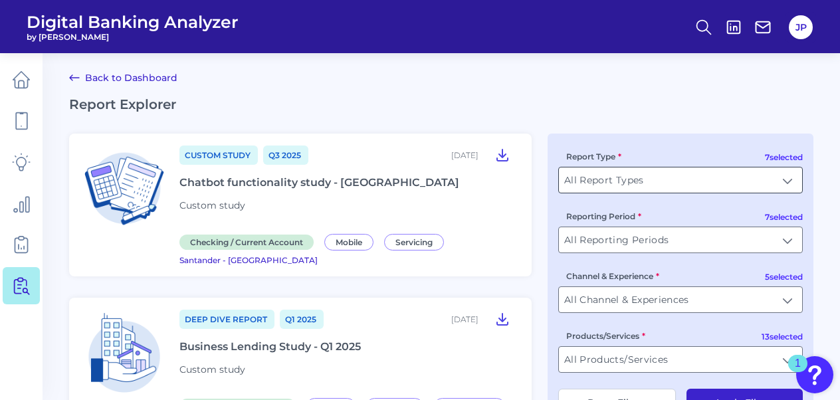
click at [566, 188] on input "All Report Types" at bounding box center [680, 179] width 243 height 25
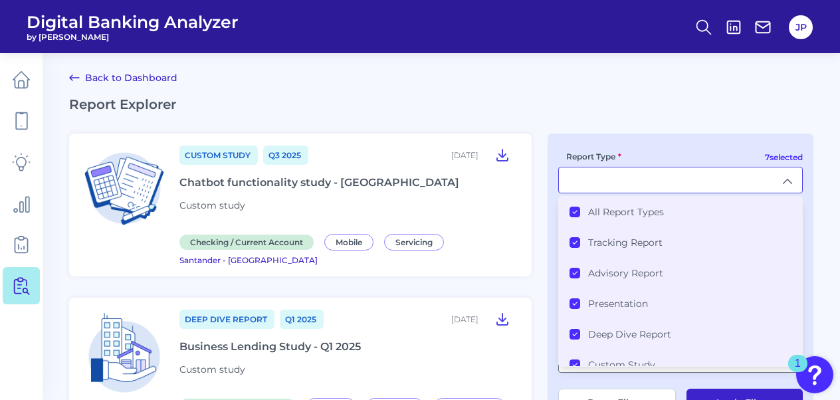
scroll to position [67, 0]
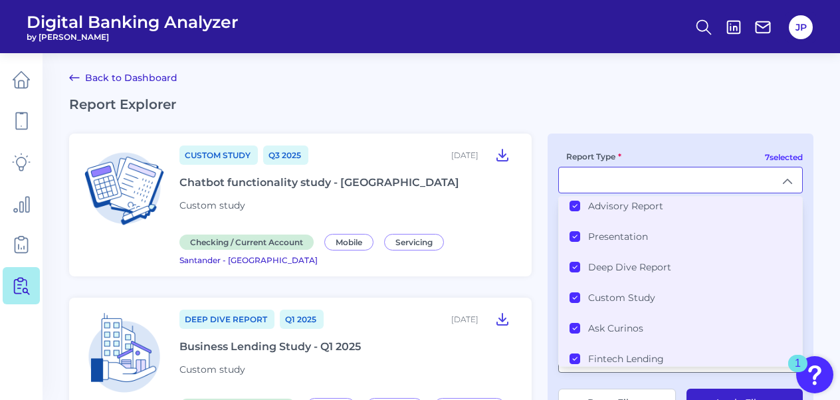
click at [582, 125] on main "Back to Dashboard Report Explorer Custom Study Q3 2025 August 20, 2025 Chatbot …" at bounding box center [420, 367] width 840 height 734
type input "All Report Types"
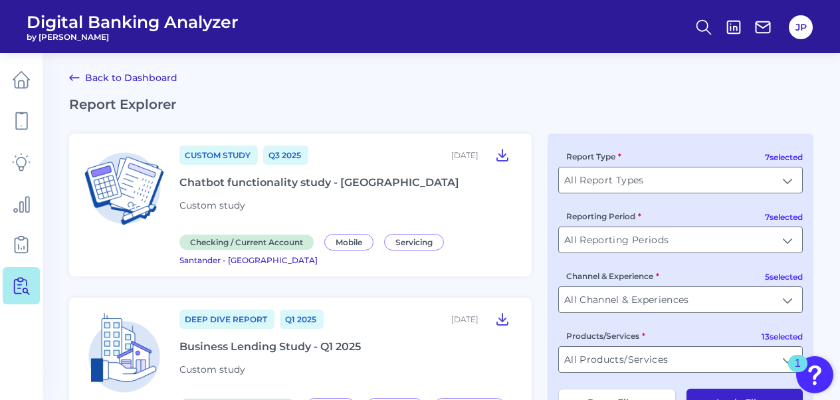
click at [426, 84] on main "Back to Dashboard Report Explorer Custom Study Q3 2025 August 20, 2025 Chatbot …" at bounding box center [420, 367] width 840 height 734
click at [423, 85] on main "Back to Dashboard Report Explorer Custom Study Q3 2025 August 20, 2025 Chatbot …" at bounding box center [420, 367] width 840 height 734
click at [437, 54] on main "Back to Dashboard Report Explorer Custom Study Q3 2025 August 20, 2025 Chatbot …" at bounding box center [420, 367] width 840 height 734
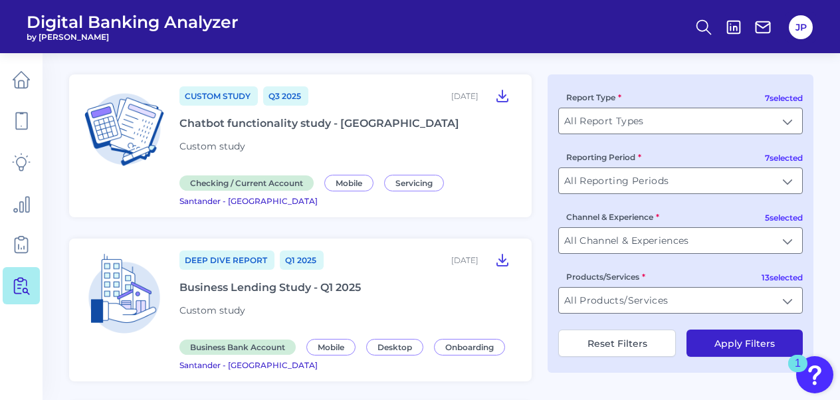
scroll to position [60, 0]
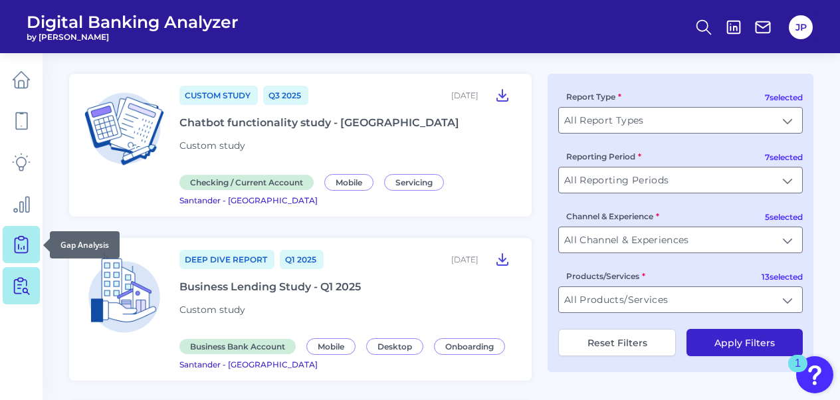
click at [22, 248] on icon at bounding box center [21, 244] width 19 height 19
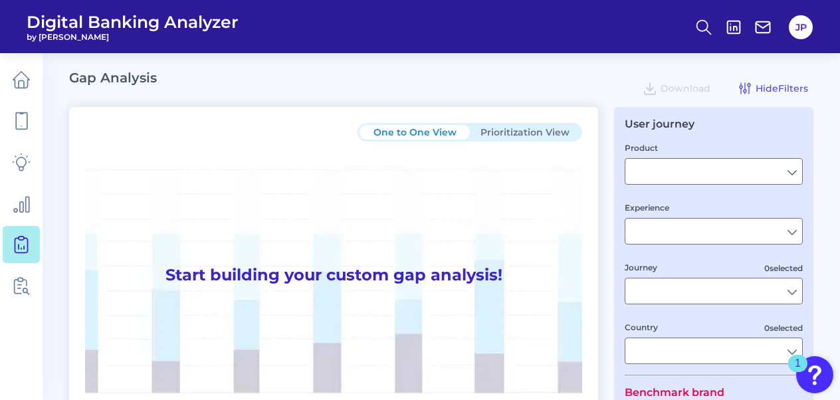
type input "Checking / Current Account"
type input "Mobile Servicing"
type input "Pre-Login Area, New Customer Onboarding, Login & Authentication, Accounts and t…"
type input "[GEOGRAPHIC_DATA]"
type input "All Select individual brands"
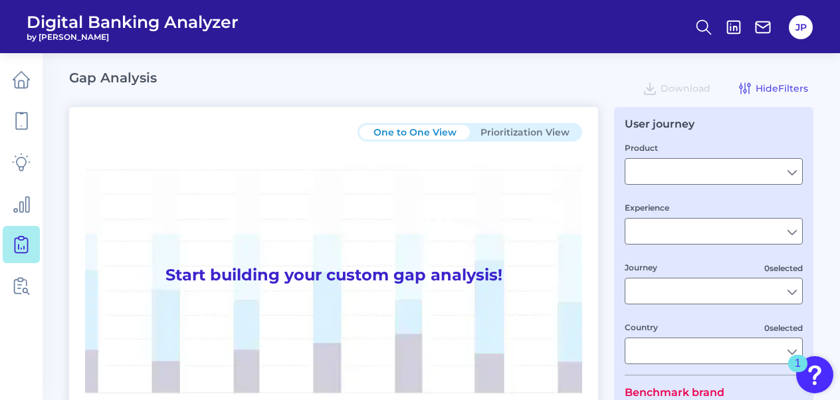
type input "All Countries"
type input "All Journeys"
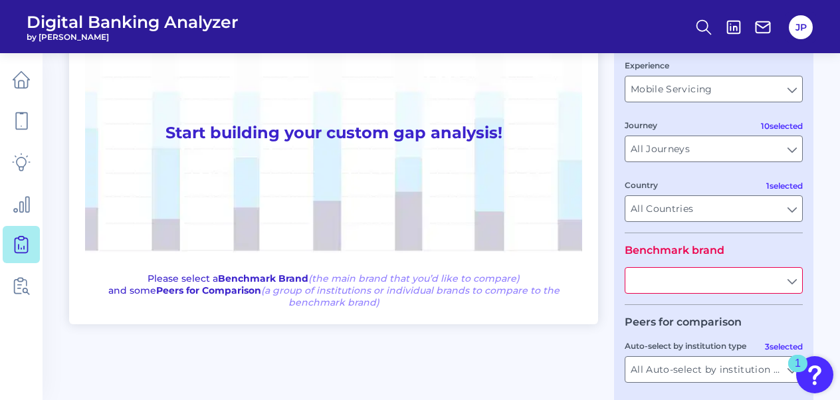
scroll to position [146, 0]
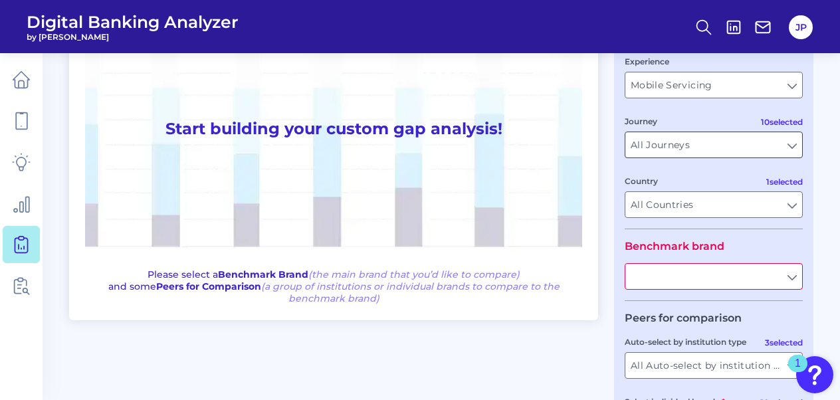
click at [664, 146] on input "All Journeys" at bounding box center [713, 144] width 177 height 25
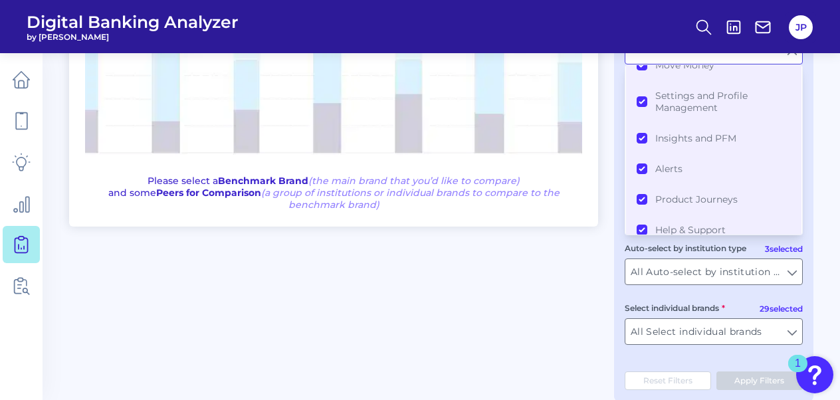
scroll to position [241, 0]
click at [546, 314] on div "One to One View Prioritization View Start building your custom gap analysis! Pl…" at bounding box center [441, 133] width 744 height 534
type input "All Journeys"
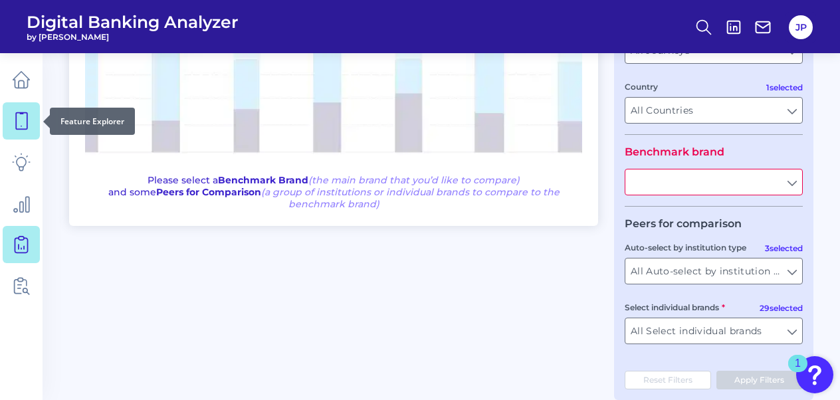
click at [21, 124] on icon at bounding box center [21, 121] width 19 height 19
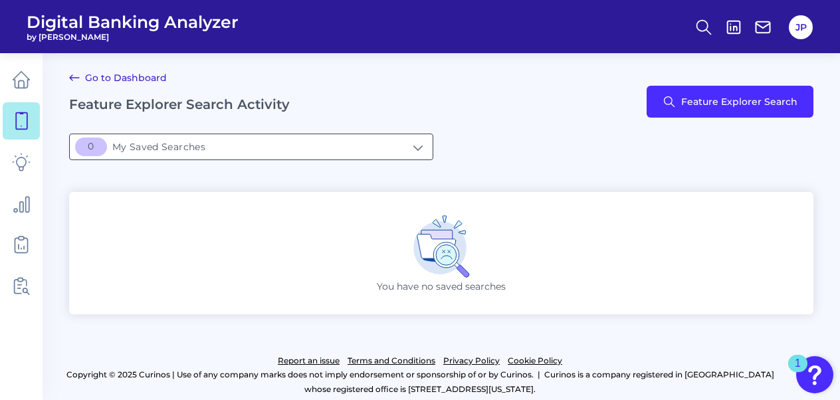
click at [420, 156] on input "[object Object]My Saved Searches" at bounding box center [251, 146] width 363 height 25
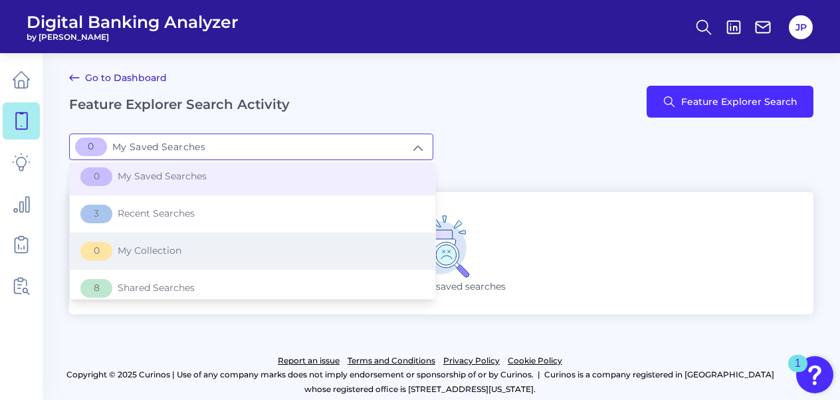
scroll to position [13, 0]
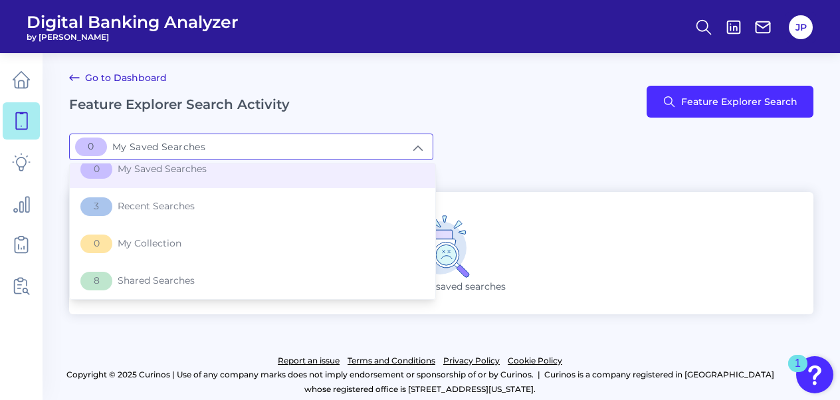
click at [533, 159] on div "[object Object]My Saved Searches 0 My Saved Searches 0 My Saved Searches 3 Rece…" at bounding box center [441, 147] width 744 height 27
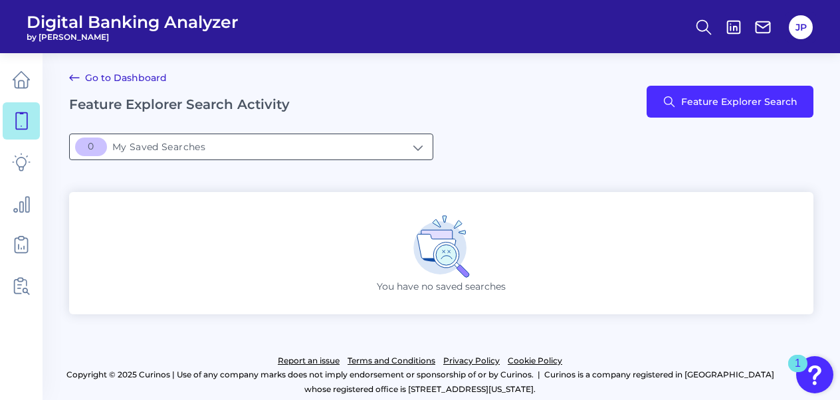
click at [420, 156] on input "[object Object]My Saved Searches" at bounding box center [251, 146] width 363 height 25
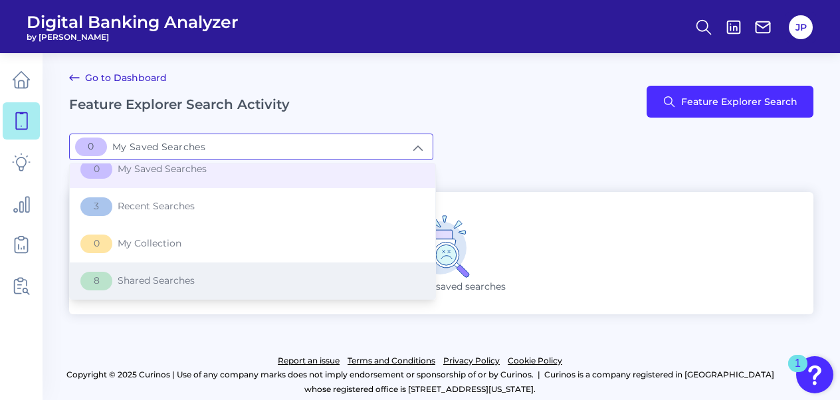
click at [193, 284] on span "8 Shared Searches" at bounding box center [137, 281] width 114 height 19
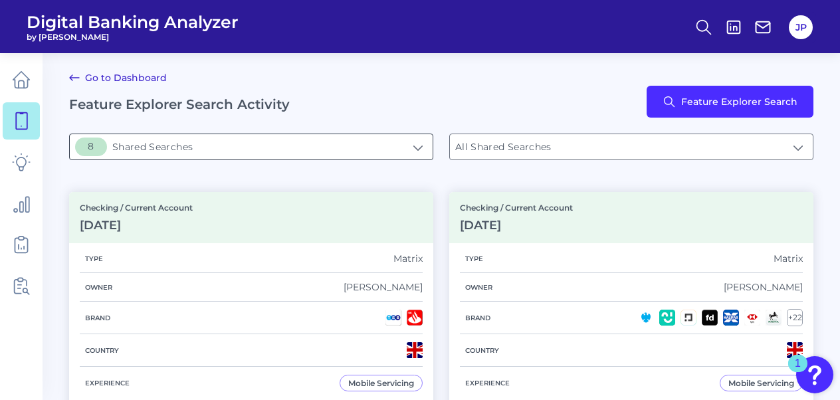
click at [423, 145] on input "8Shared Searches" at bounding box center [251, 146] width 363 height 25
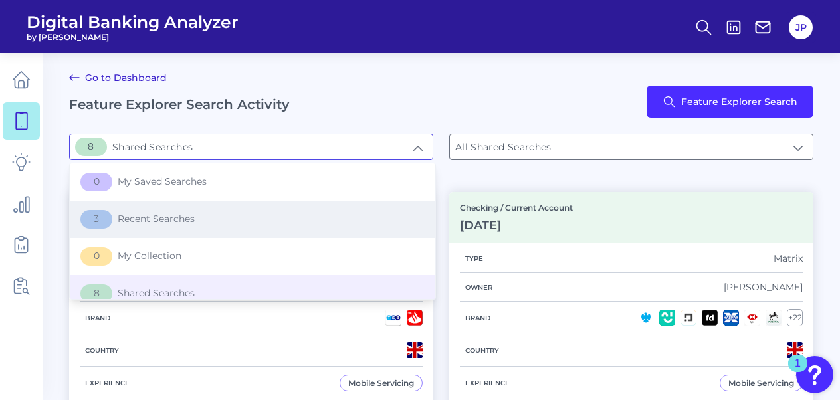
click at [243, 221] on li "3 Recent Searches" at bounding box center [253, 219] width 366 height 37
type input "3Recent Searches"
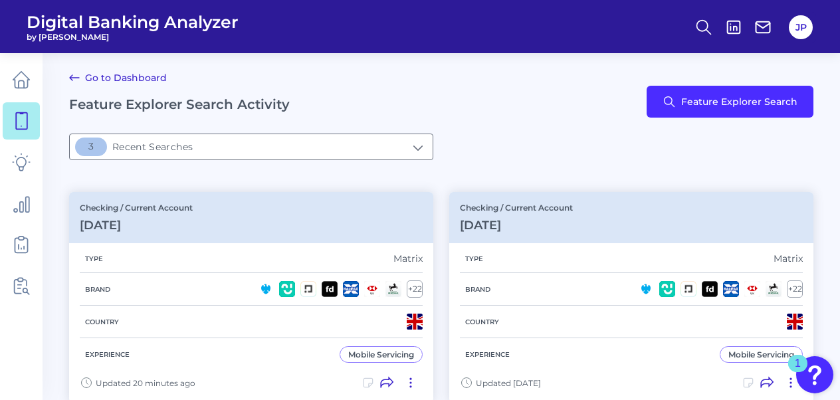
click at [100, 78] on link "Go to Dashboard" at bounding box center [118, 78] width 98 height 16
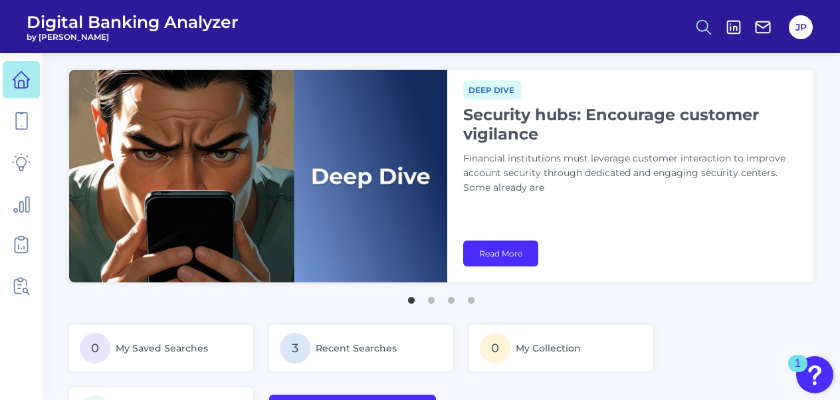
click at [708, 29] on icon at bounding box center [703, 27] width 19 height 19
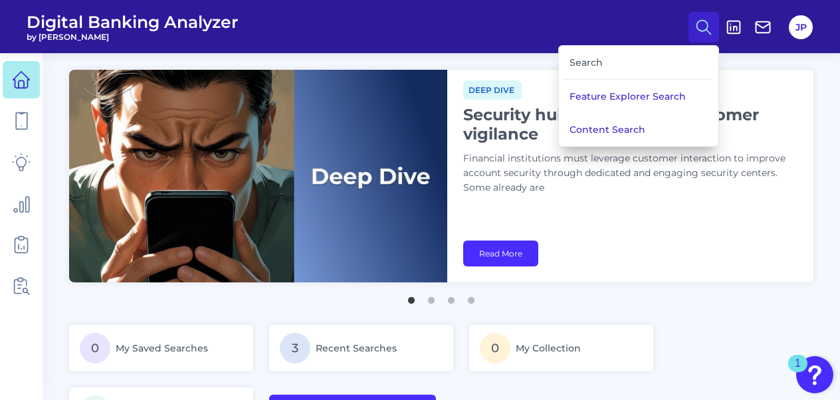
click at [587, 56] on div "Search" at bounding box center [638, 63] width 149 height 34
click at [601, 64] on div "Search" at bounding box center [638, 63] width 149 height 34
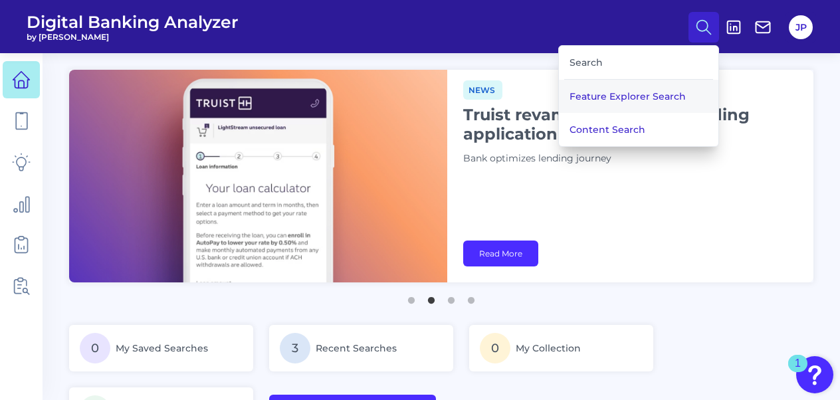
click at [599, 93] on button "Feature Explorer Search" at bounding box center [638, 96] width 159 height 33
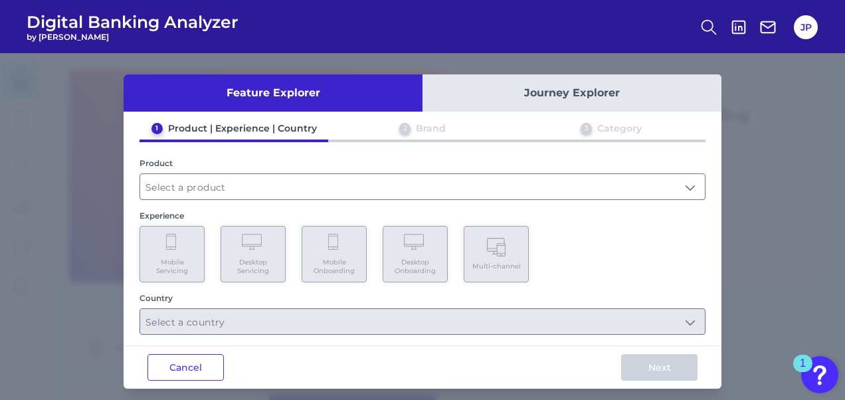
scroll to position [7, 0]
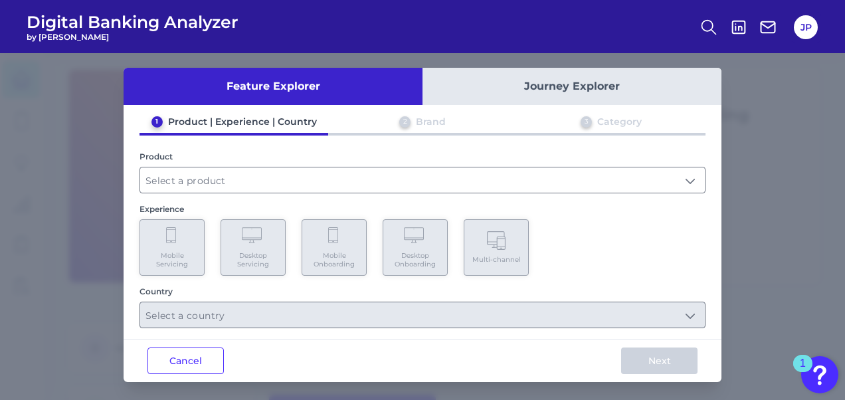
click at [278, 194] on div "1 Product | Experience | Country 2 Brand 3 Category Product Experience Mobile S…" at bounding box center [423, 222] width 598 height 213
click at [231, 183] on input "text" at bounding box center [422, 179] width 565 height 25
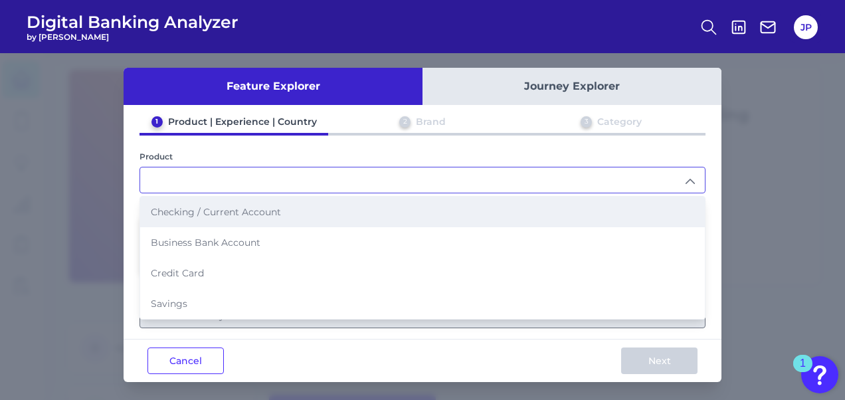
click at [232, 213] on span "Checking / Current Account" at bounding box center [216, 212] width 130 height 12
type input "Checking / Current Account"
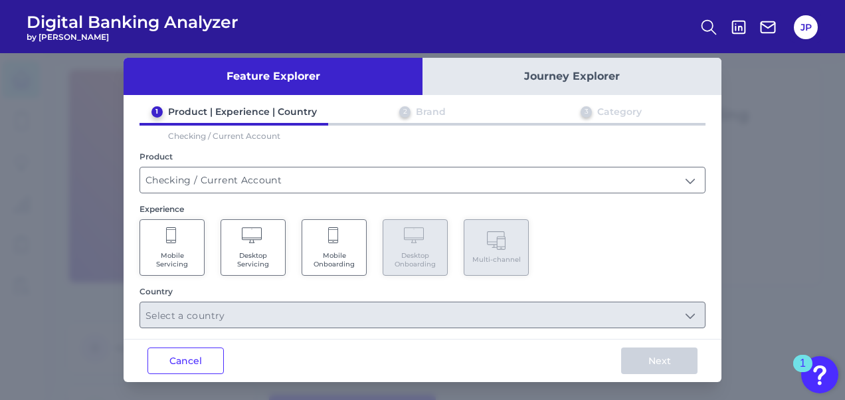
scroll to position [16, 0]
click at [340, 258] on span "Mobile Onboarding" at bounding box center [334, 260] width 51 height 17
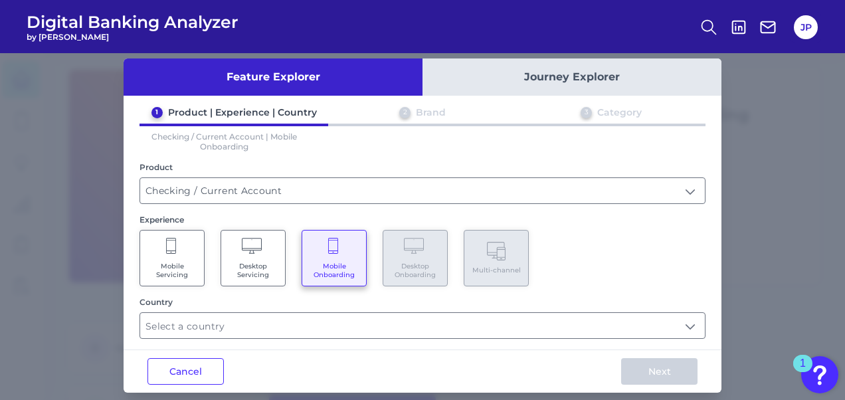
scroll to position [27, 0]
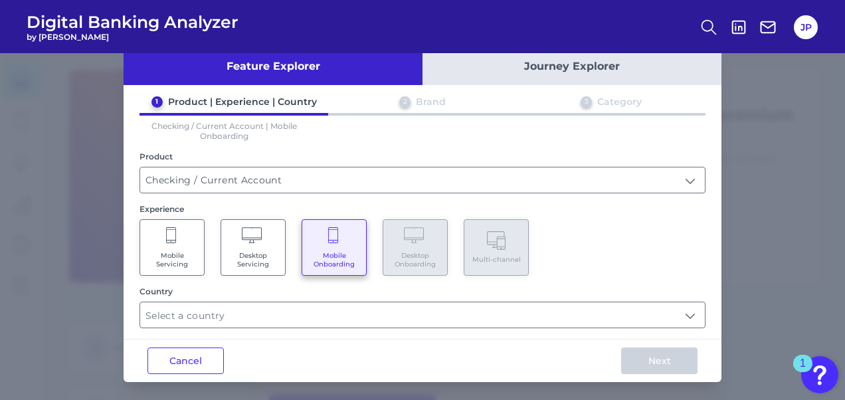
click at [260, 258] on span "Desktop Servicing" at bounding box center [253, 259] width 51 height 17
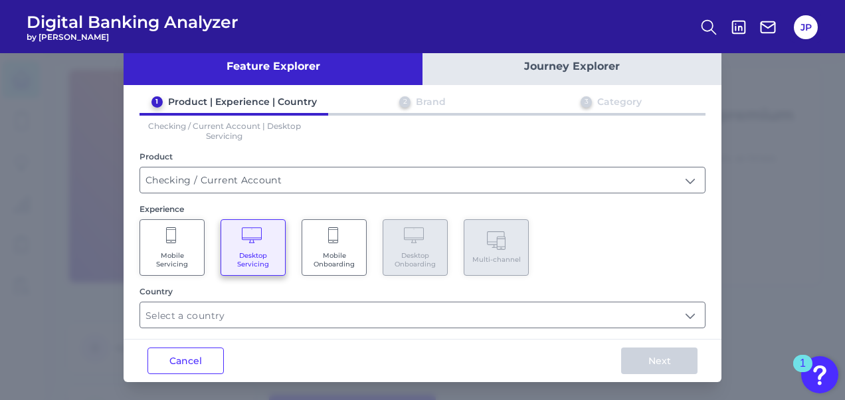
click at [334, 252] on span "Mobile Onboarding" at bounding box center [334, 259] width 51 height 17
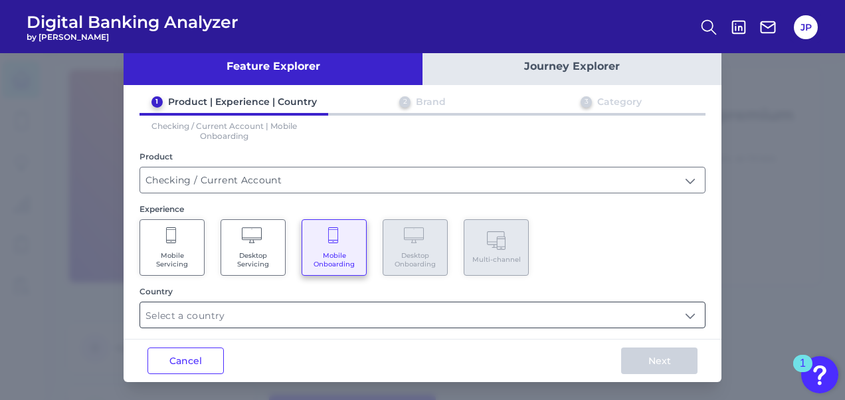
click at [308, 318] on input "text" at bounding box center [422, 314] width 565 height 25
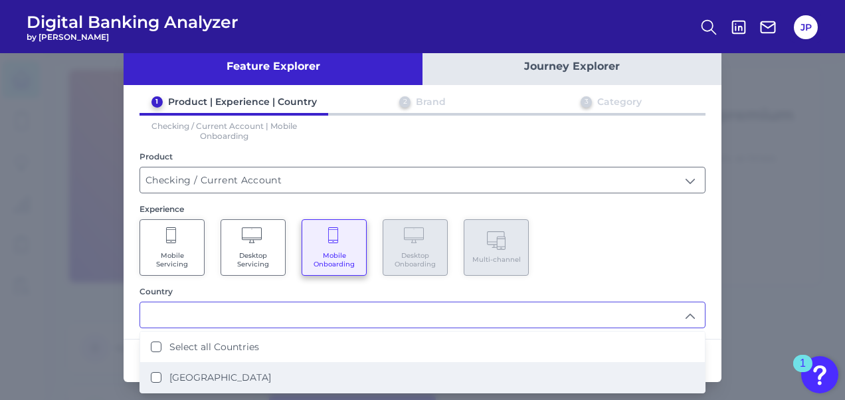
click at [233, 364] on li "[GEOGRAPHIC_DATA]" at bounding box center [422, 377] width 565 height 31
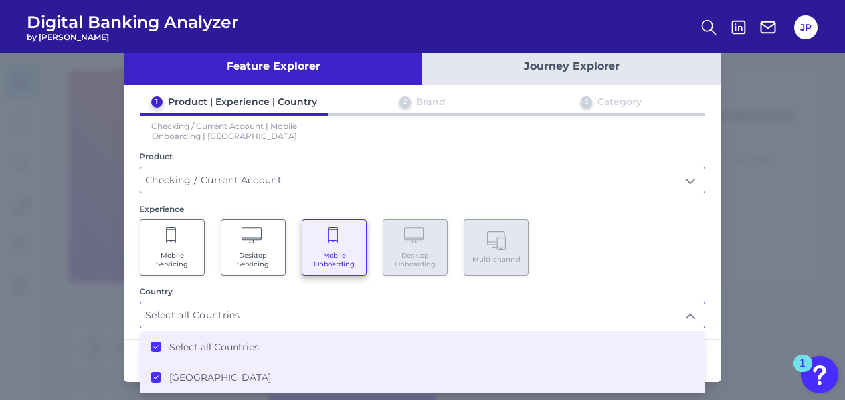
type input "Select all Countries"
click at [558, 303] on input "Select all Countries" at bounding box center [422, 314] width 565 height 25
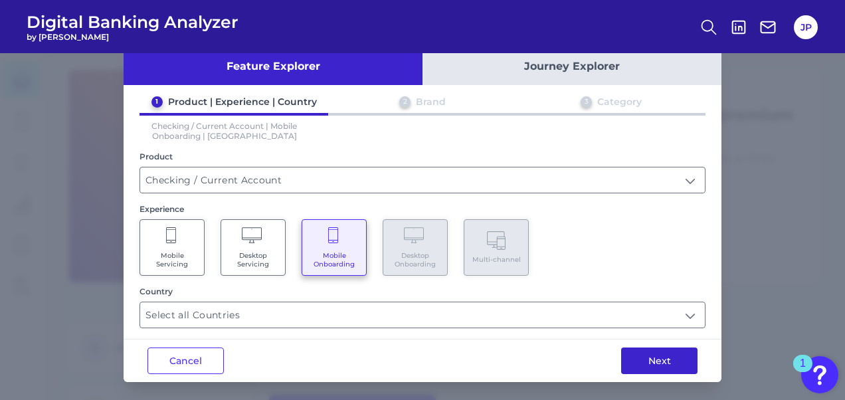
click at [675, 362] on button "Next" at bounding box center [659, 361] width 76 height 27
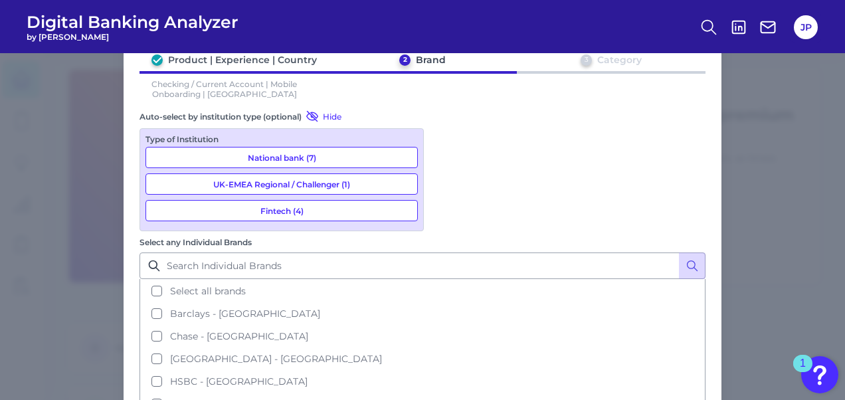
scroll to position [81, 0]
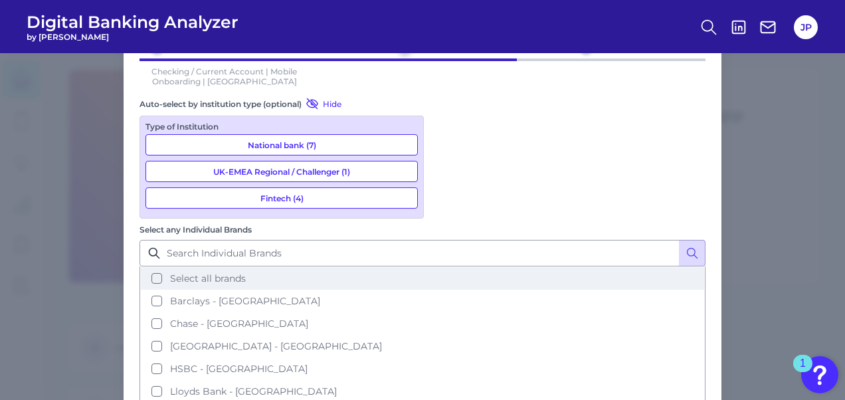
click at [456, 267] on button "Select all brands" at bounding box center [423, 278] width 564 height 23
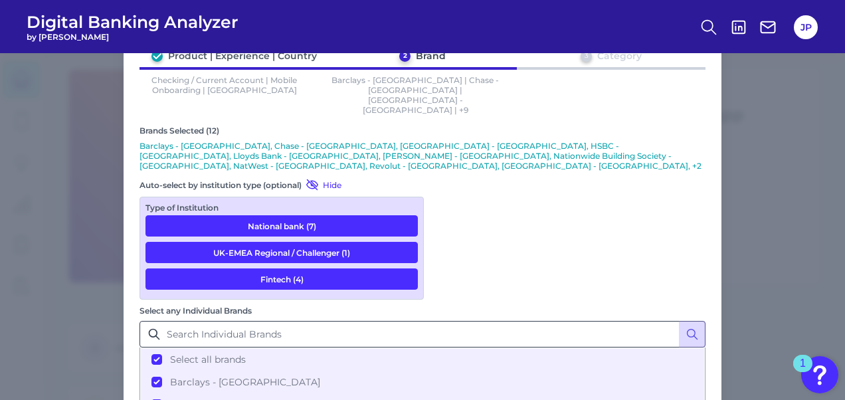
scroll to position [123, 0]
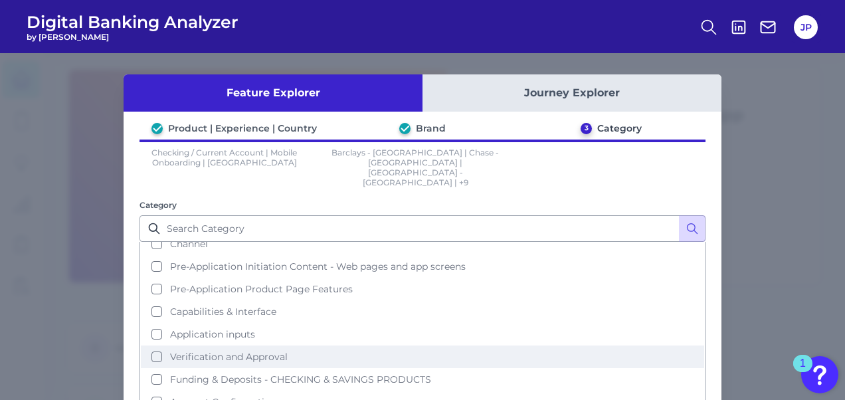
scroll to position [0, 0]
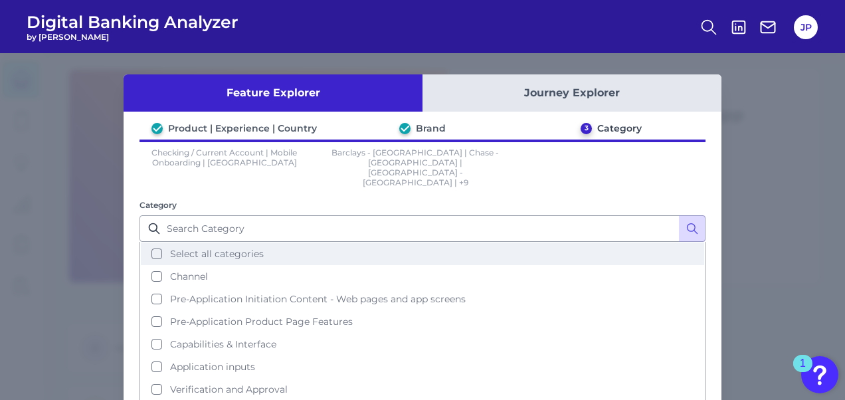
click at [282, 243] on button "Select all categories" at bounding box center [423, 254] width 564 height 23
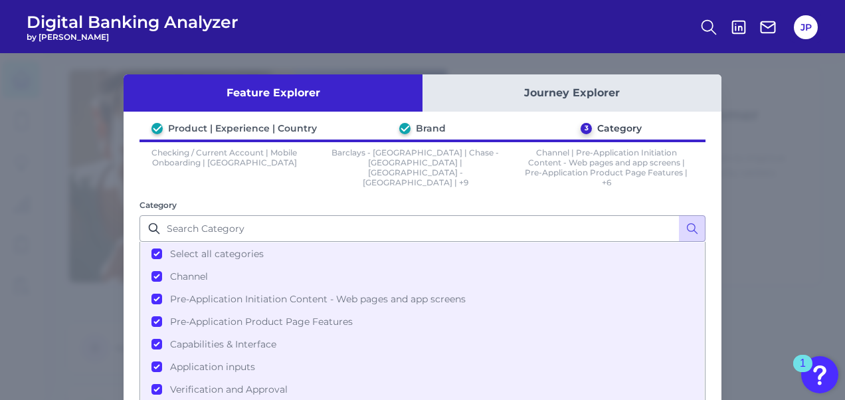
scroll to position [100, 0]
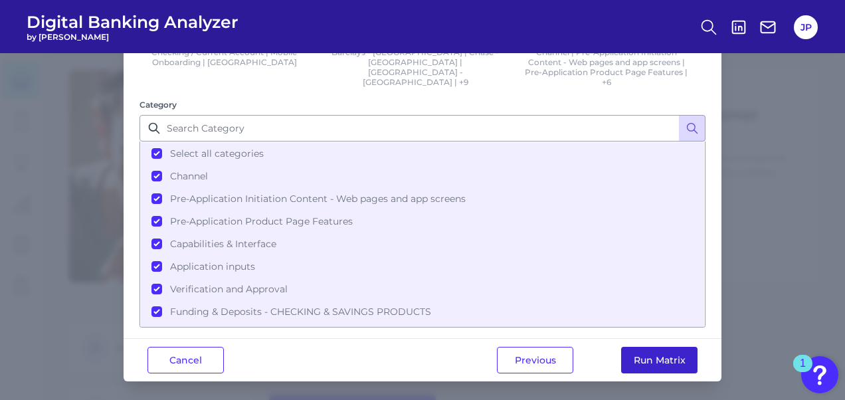
click at [651, 362] on button "Run Matrix" at bounding box center [659, 360] width 76 height 27
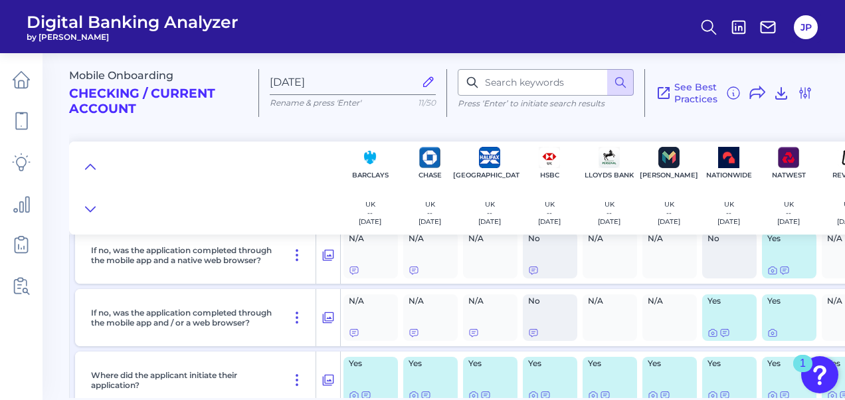
scroll to position [197, 0]
click at [568, 81] on input at bounding box center [546, 82] width 176 height 27
type input "crypto"
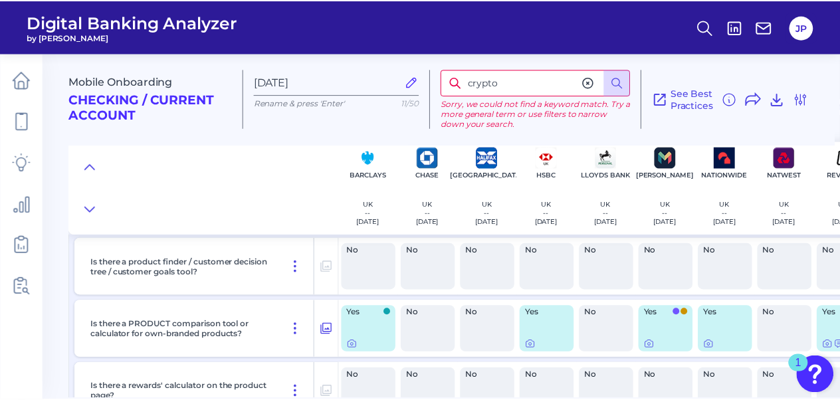
scroll to position [1590, 0]
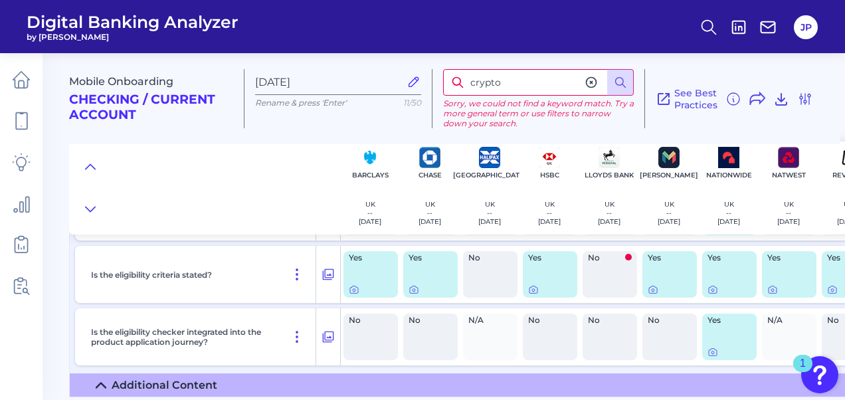
click at [120, 29] on span "Digital Banking Analyzer" at bounding box center [133, 22] width 212 height 20
click at [21, 33] on header "Digital Banking Analyzer by Curinos JP" at bounding box center [422, 26] width 845 height 53
click at [31, 63] on link at bounding box center [21, 79] width 37 height 37
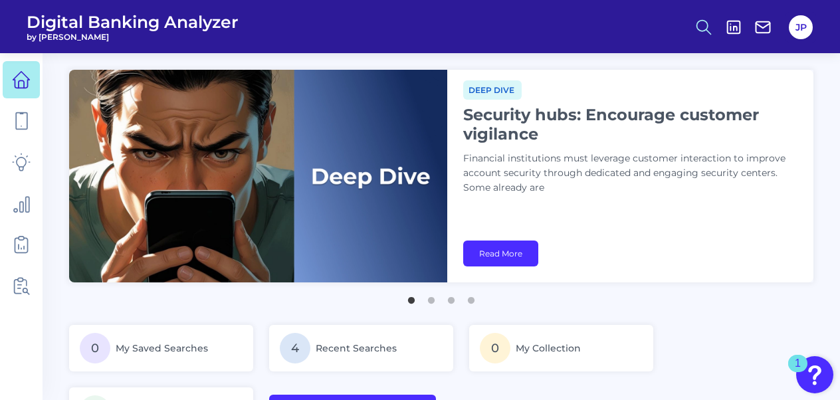
click at [701, 24] on icon at bounding box center [703, 27] width 19 height 19
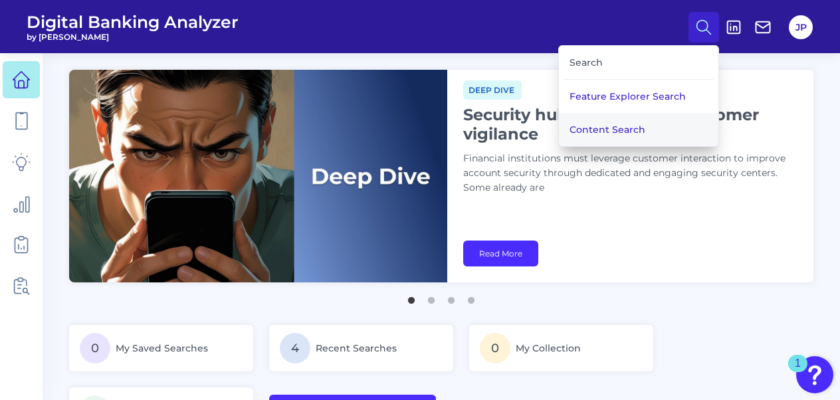
click at [598, 133] on button "Content Search" at bounding box center [638, 129] width 159 height 33
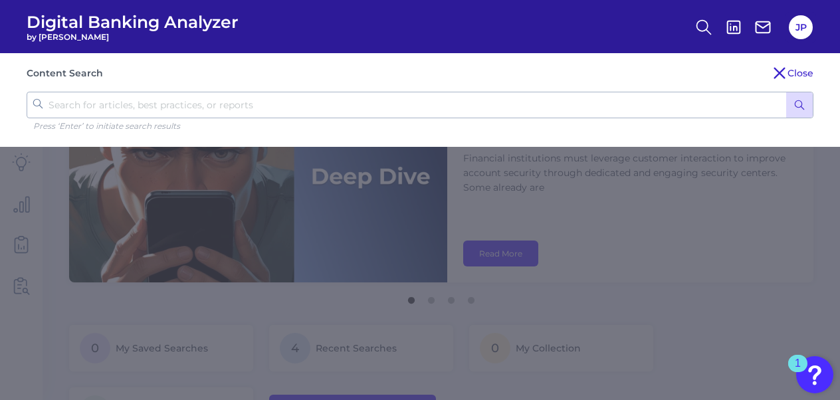
click at [318, 99] on input "text" at bounding box center [420, 105] width 787 height 27
type input "crypto"
click button "submit" at bounding box center [799, 104] width 27 height 25
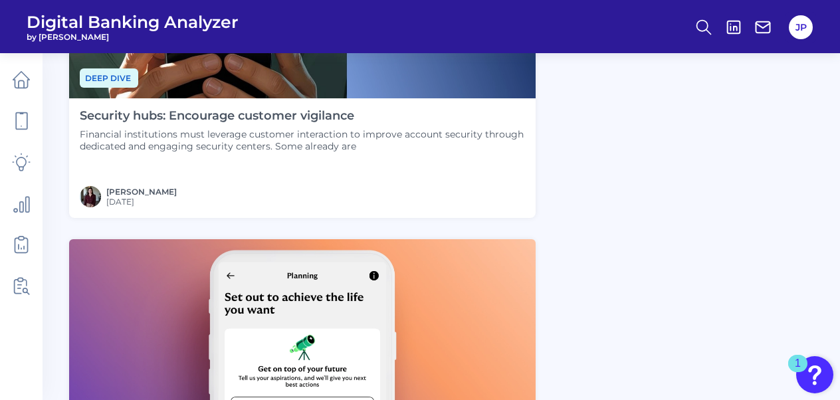
scroll to position [747, 0]
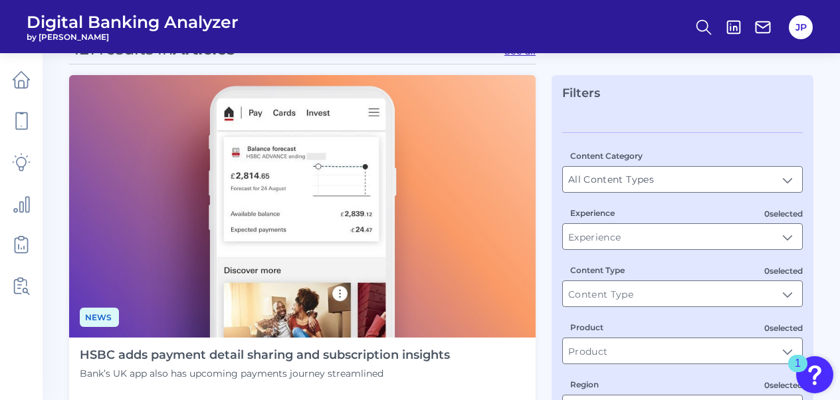
scroll to position [0, 0]
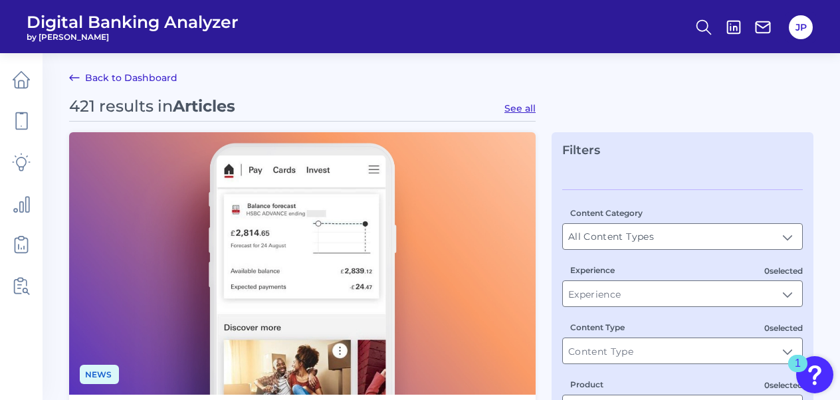
click at [520, 112] on button "See all" at bounding box center [519, 108] width 31 height 12
type input "Articles"
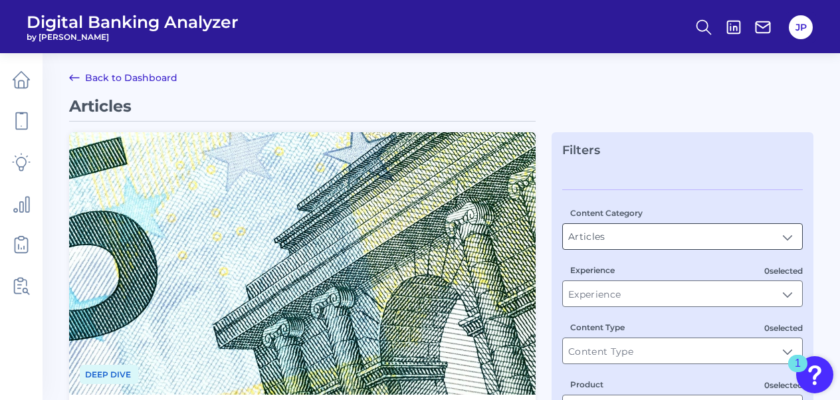
click at [625, 232] on input "Articles" at bounding box center [682, 236] width 239 height 25
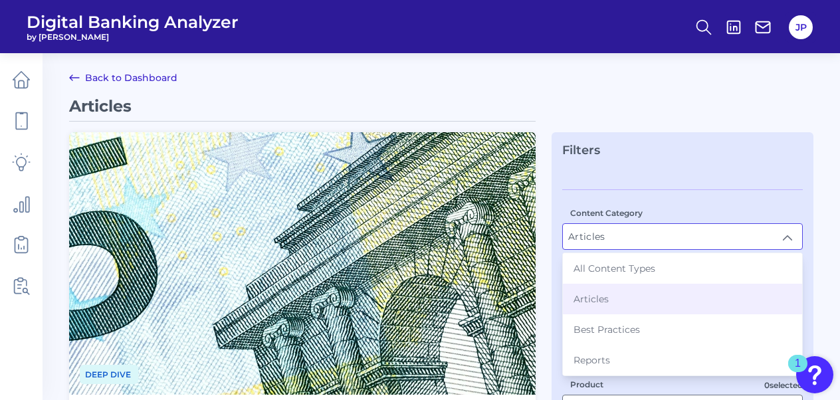
click at [625, 232] on input "Articles" at bounding box center [682, 236] width 239 height 25
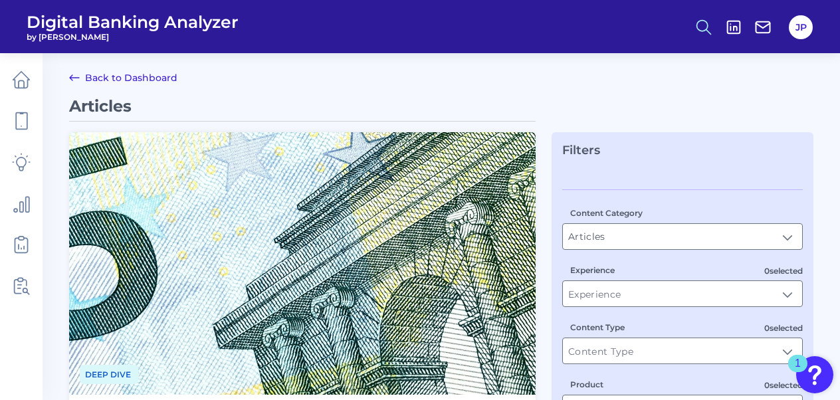
click at [700, 33] on icon at bounding box center [703, 27] width 19 height 19
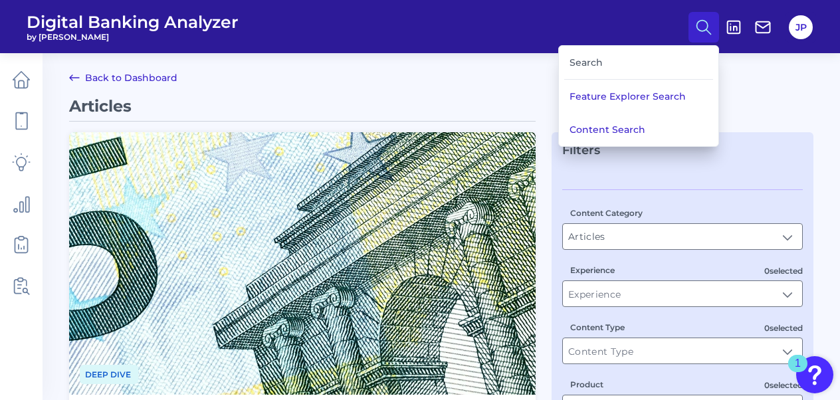
click at [596, 54] on div "Search" at bounding box center [638, 63] width 149 height 34
click at [602, 122] on button "Content Search" at bounding box center [638, 129] width 159 height 33
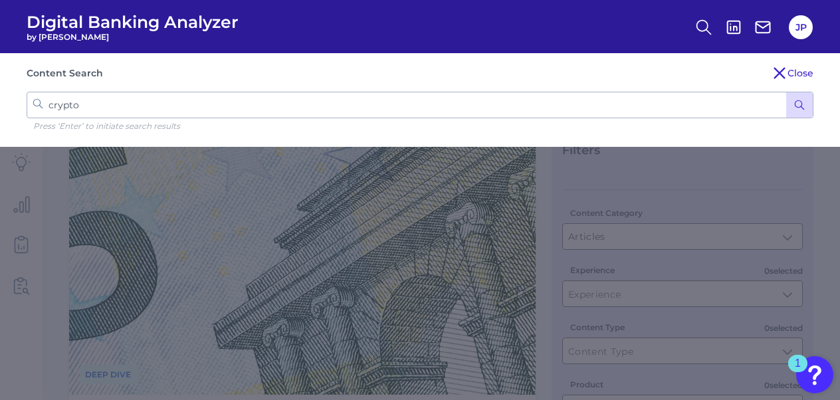
click at [524, 101] on input "crypto" at bounding box center [420, 105] width 787 height 27
type input "crypto currency"
click at [786, 92] on button "submit" at bounding box center [799, 104] width 27 height 25
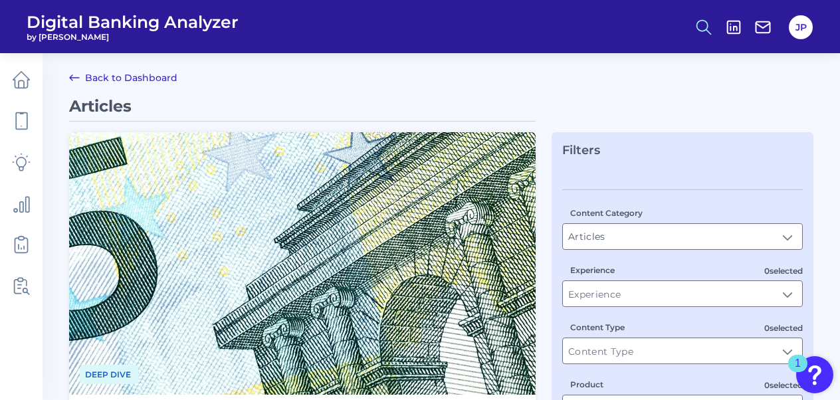
click at [710, 21] on icon at bounding box center [703, 27] width 19 height 19
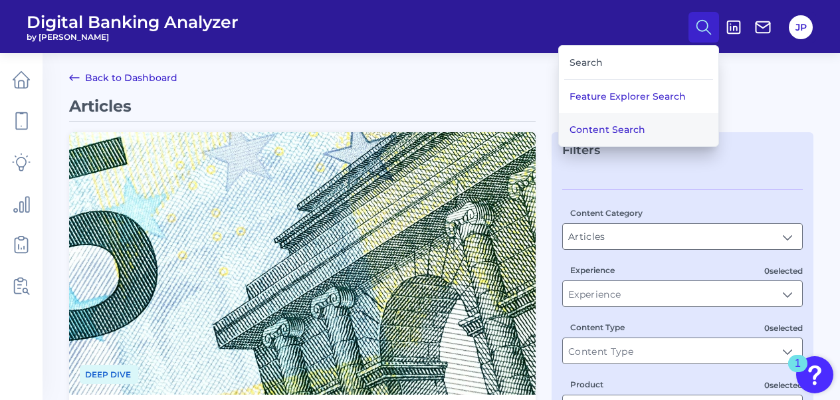
click at [597, 117] on button "Content Search" at bounding box center [638, 129] width 159 height 33
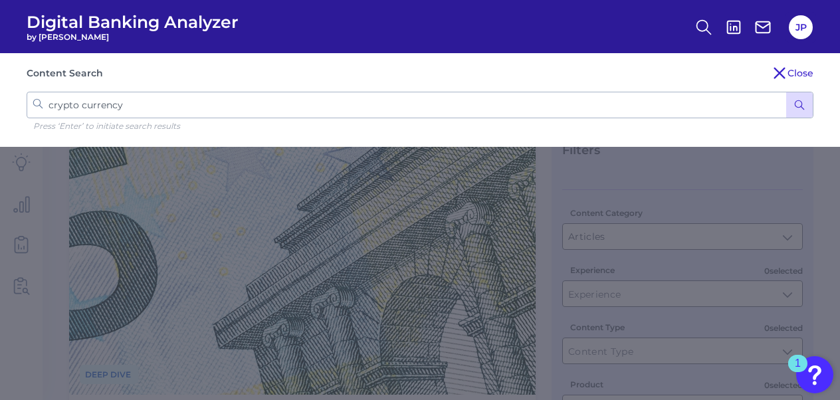
click at [799, 108] on icon "submit" at bounding box center [800, 105] width 12 height 12
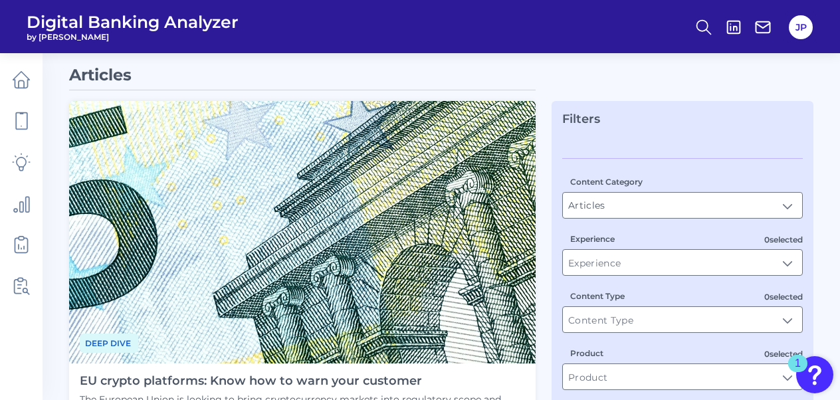
scroll to position [294, 0]
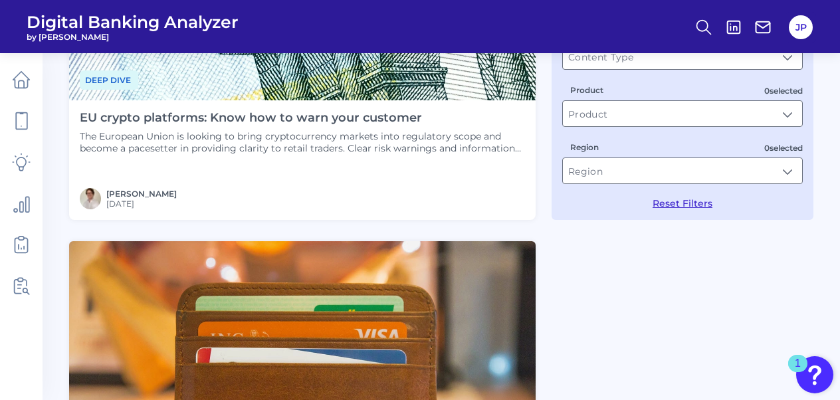
drag, startPoint x: 198, startPoint y: 117, endPoint x: 58, endPoint y: 218, distance: 172.8
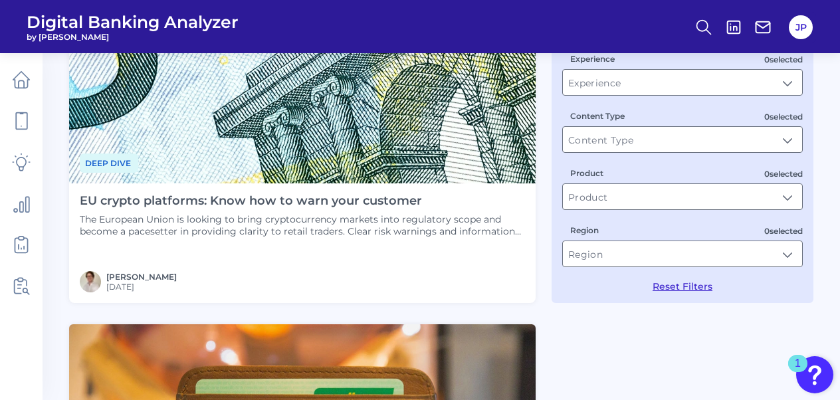
scroll to position [234, 0]
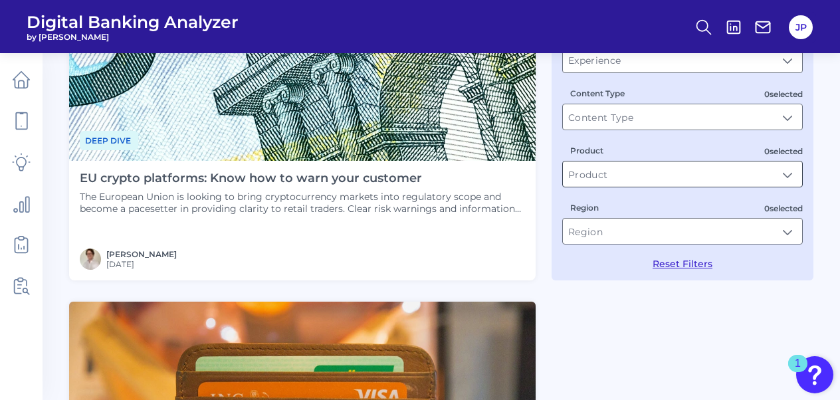
click at [605, 181] on input "Product" at bounding box center [682, 173] width 239 height 25
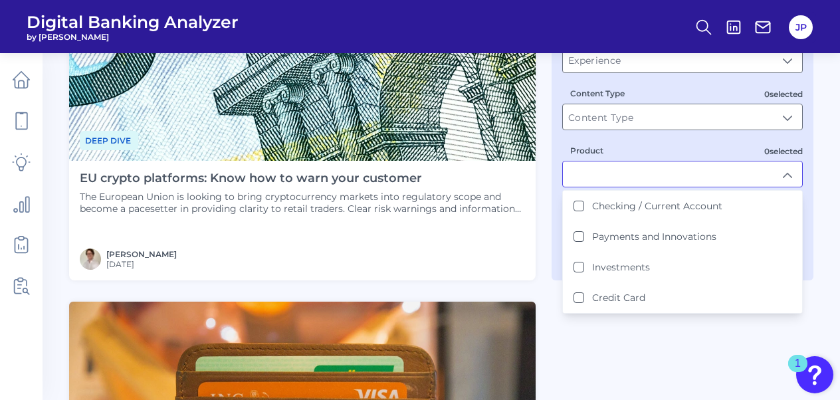
click at [587, 132] on div "Content Category Articles Articles 0 selected Experience 0 selected Content Typ…" at bounding box center [682, 112] width 241 height 314
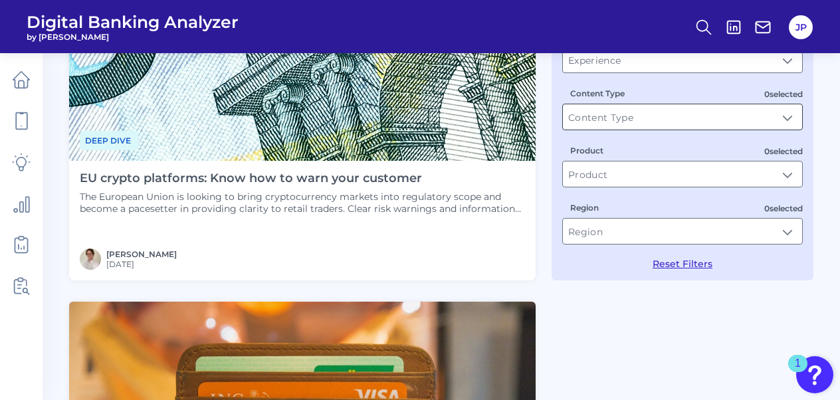
click at [585, 124] on input "Content Type" at bounding box center [682, 116] width 239 height 25
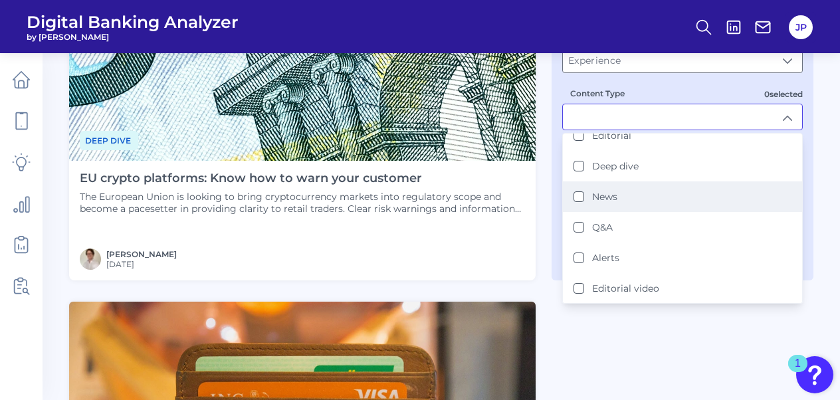
scroll to position [0, 0]
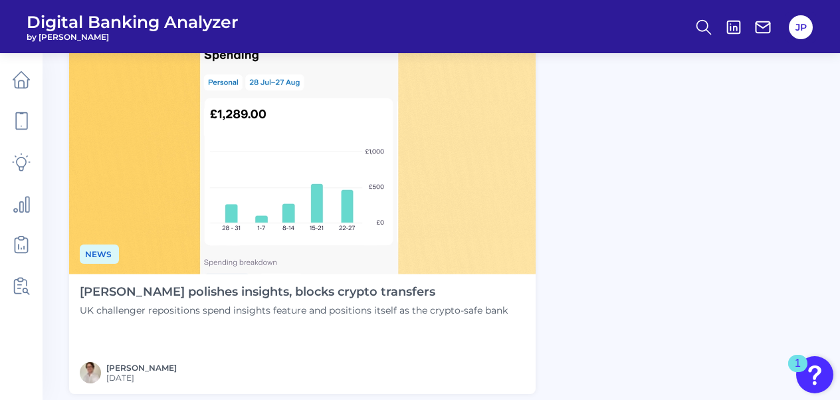
scroll to position [942, 0]
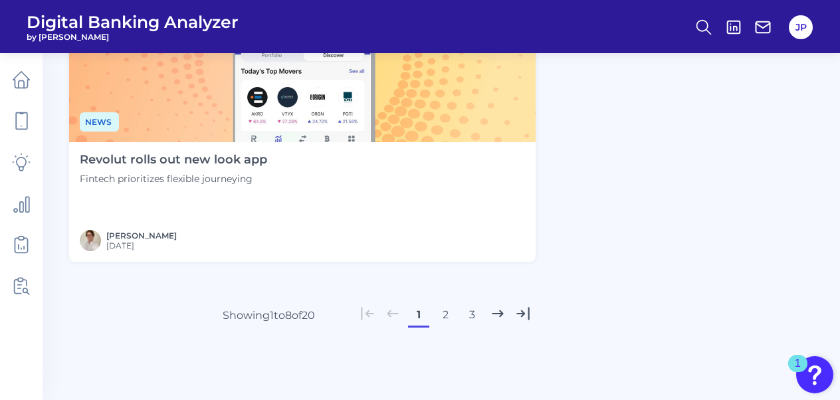
scroll to position [3080, 0]
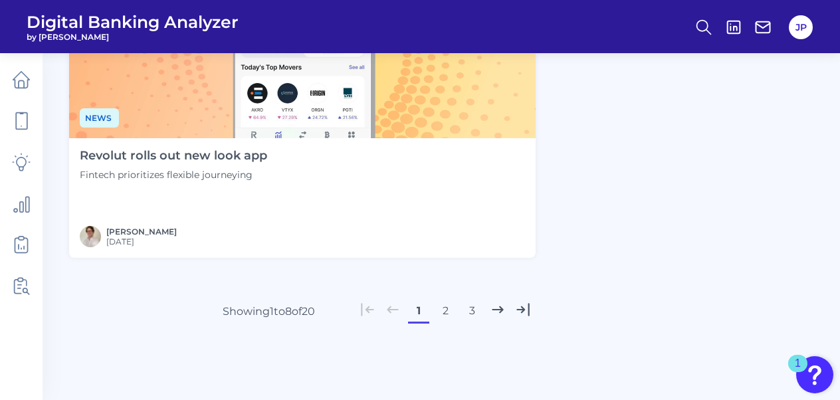
click at [446, 314] on button "2" at bounding box center [445, 310] width 21 height 21
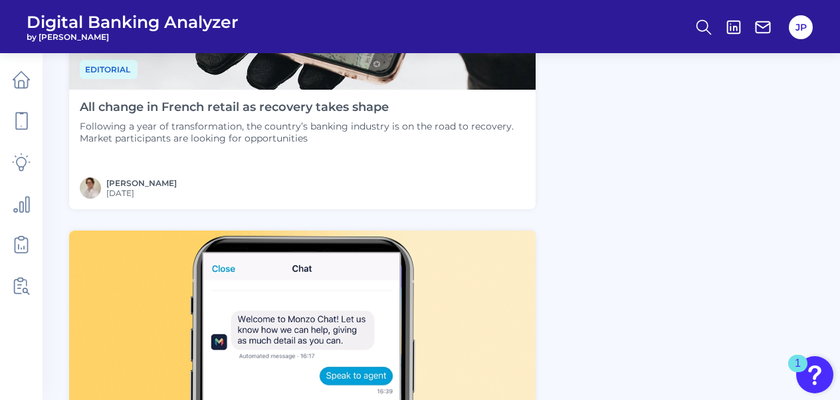
scroll to position [3117, 0]
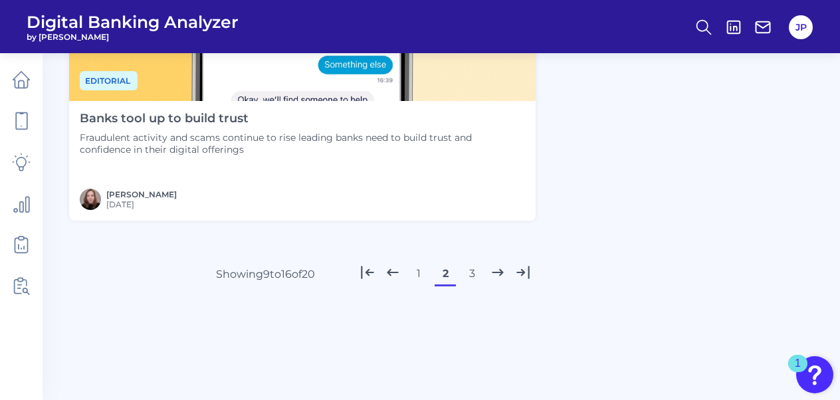
click at [471, 282] on button "3" at bounding box center [471, 273] width 21 height 21
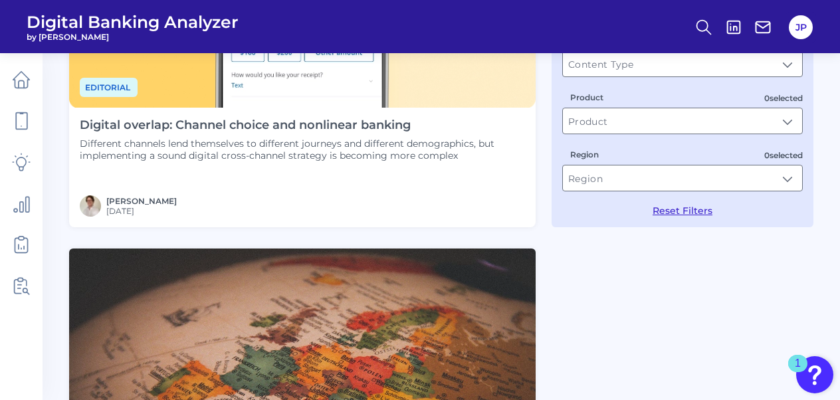
scroll to position [0, 0]
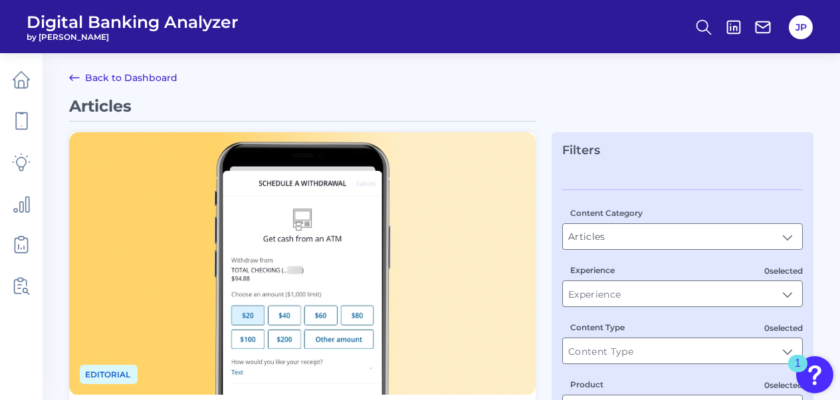
click at [122, 78] on link "Back to Dashboard" at bounding box center [123, 78] width 108 height 16
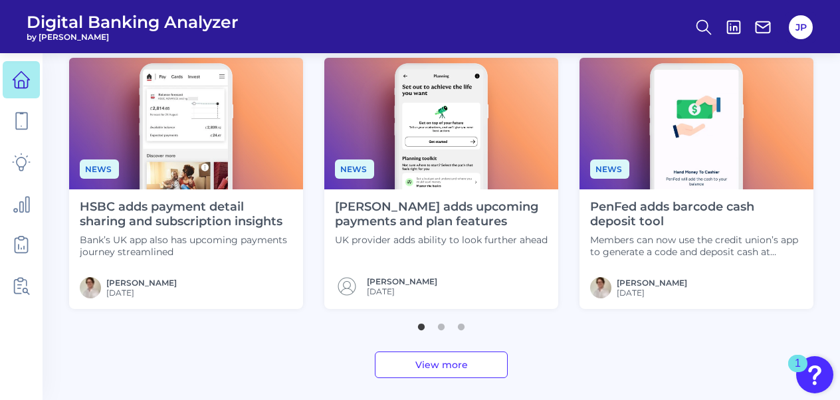
scroll to position [427, 0]
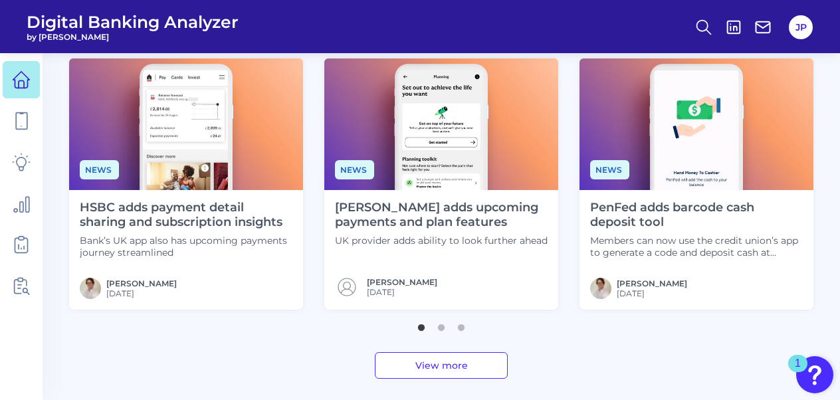
click at [441, 365] on link "View more" at bounding box center [441, 365] width 133 height 27
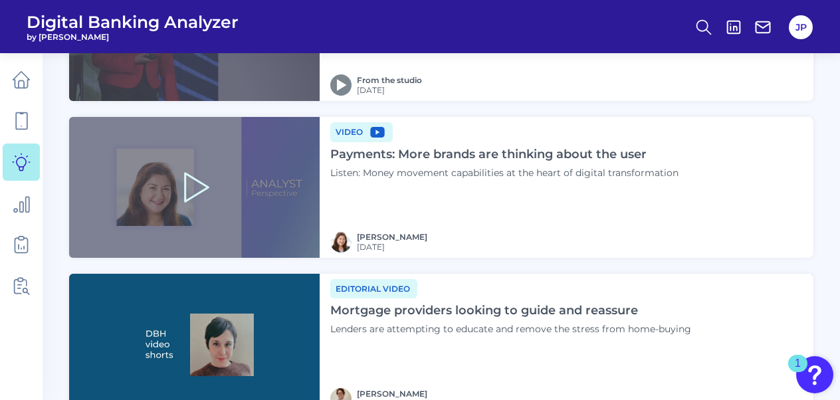
scroll to position [2190, 0]
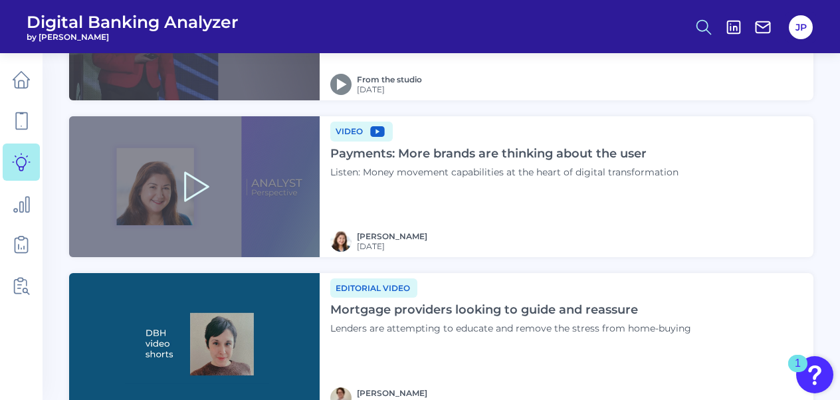
click at [698, 29] on circle at bounding box center [702, 25] width 11 height 11
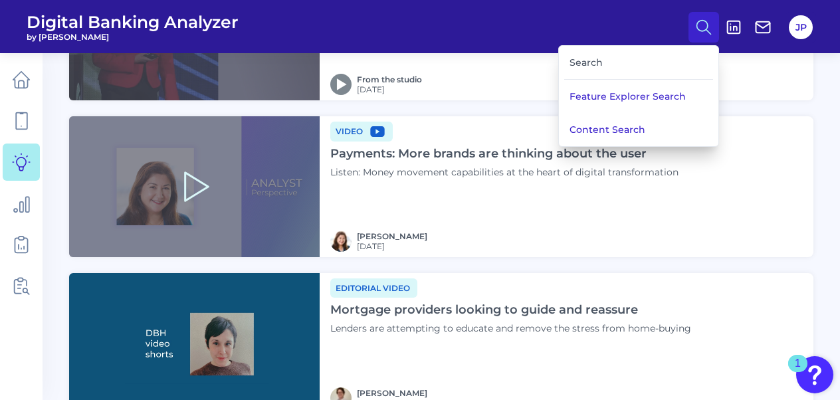
click at [587, 66] on div "Search" at bounding box center [638, 63] width 149 height 34
click at [591, 123] on button "Content Search" at bounding box center [638, 129] width 159 height 33
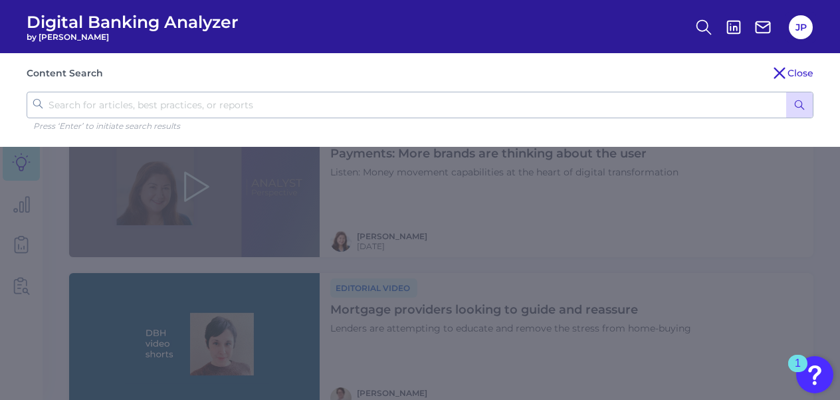
click at [522, 108] on input "text" at bounding box center [420, 105] width 787 height 27
type input "bitcoin"
click button "submit" at bounding box center [799, 104] width 27 height 25
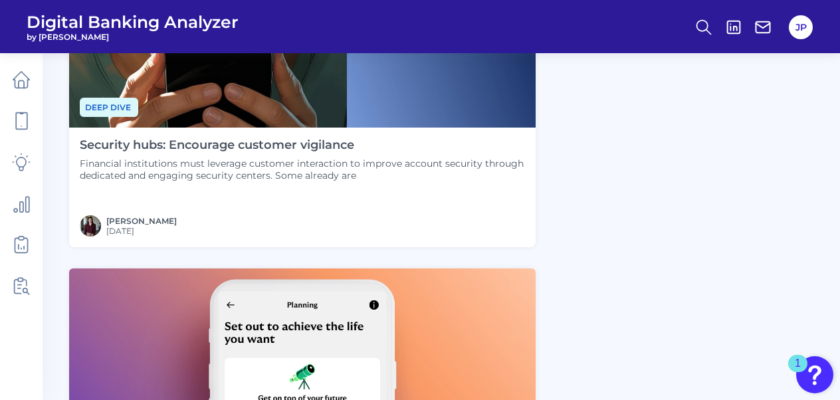
scroll to position [1018, 0]
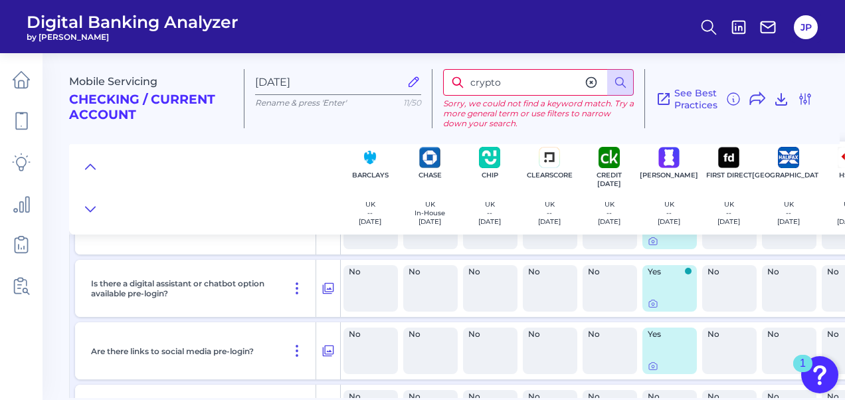
scroll to position [1029, 0]
